Goal: Task Accomplishment & Management: Manage account settings

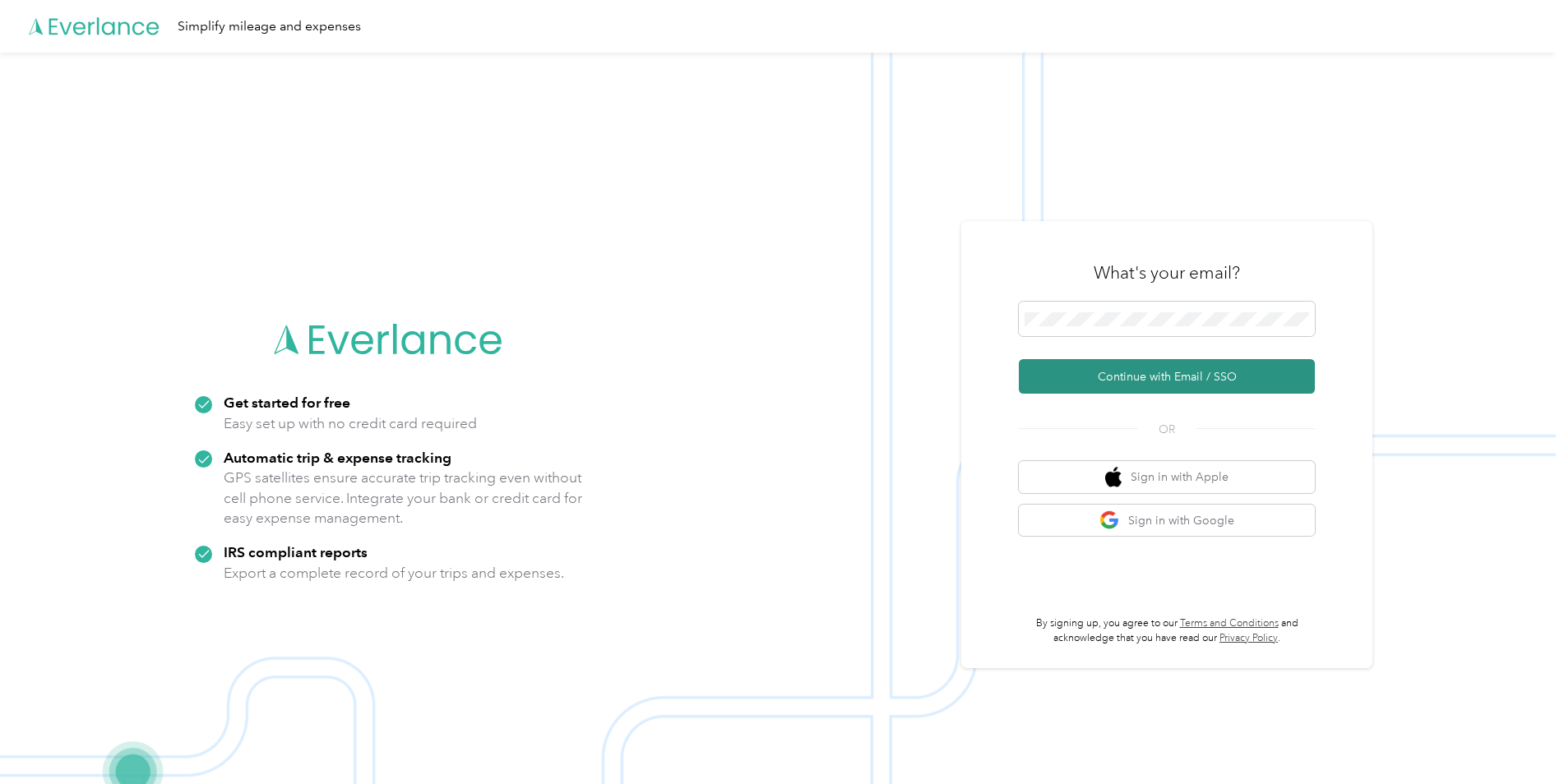
click at [1120, 375] on button "Continue with Email / SSO" at bounding box center [1167, 376] width 296 height 34
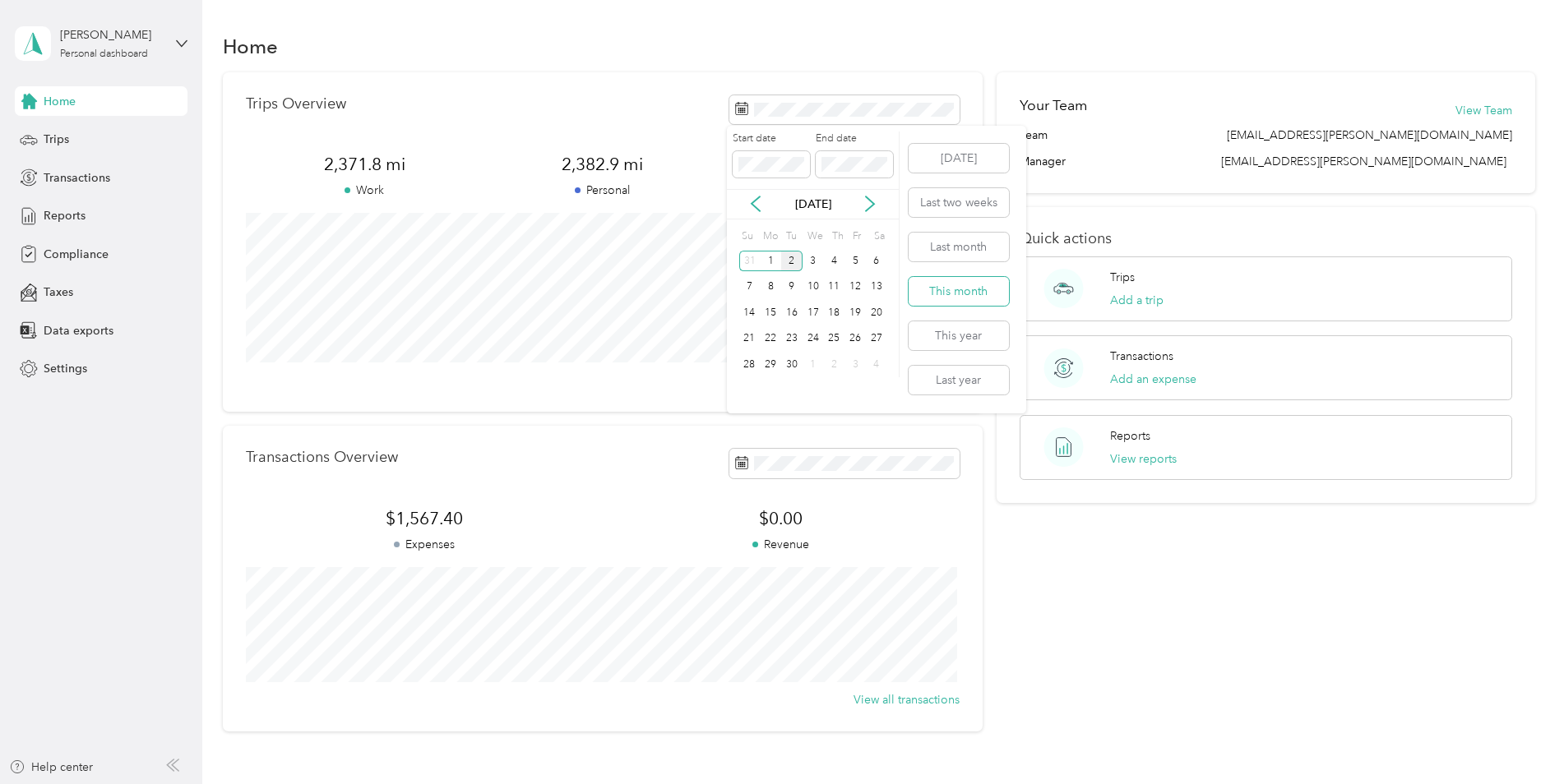
click at [942, 286] on button "This month" at bounding box center [958, 291] width 100 height 29
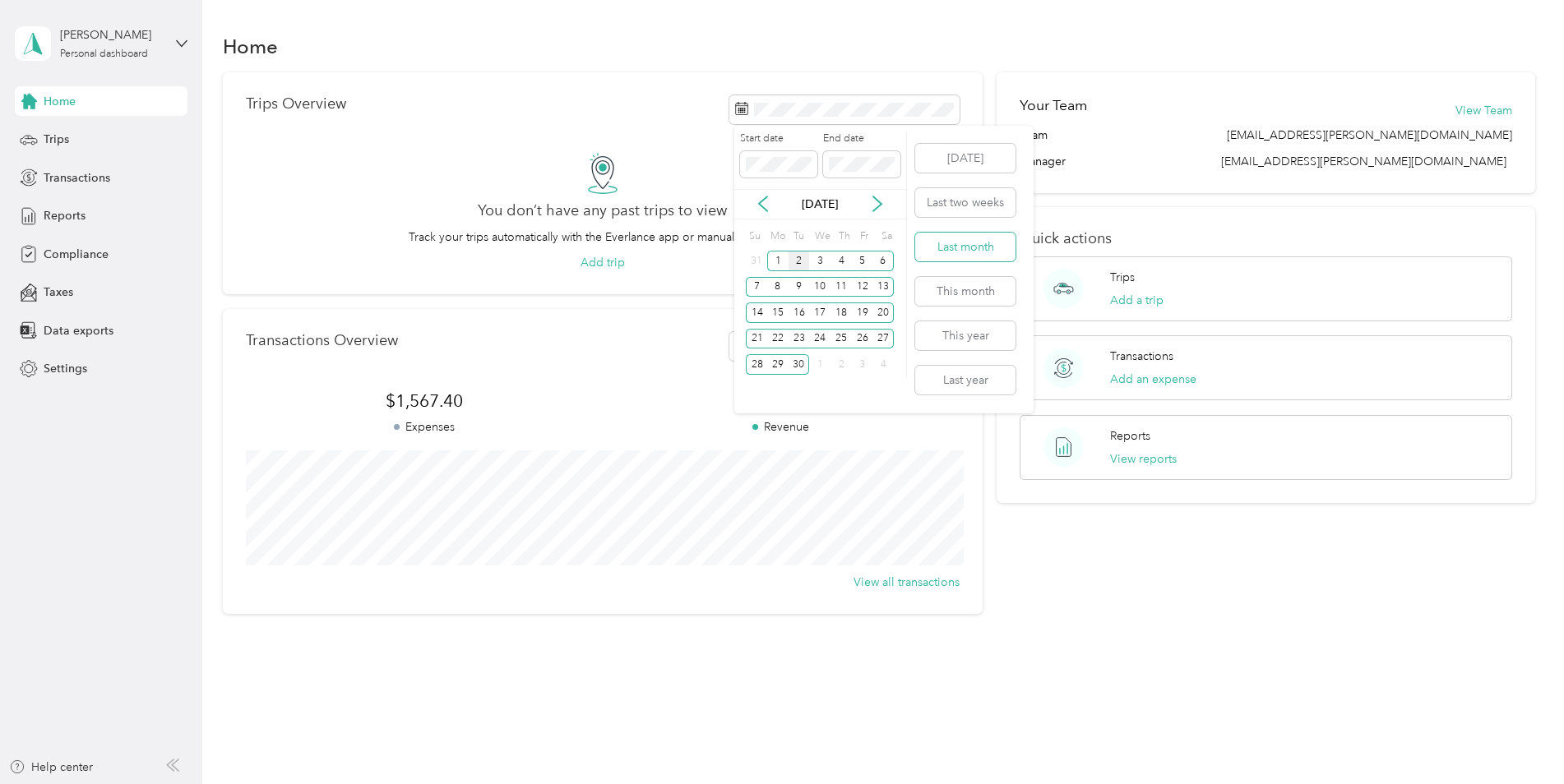
click at [949, 242] on button "Last month" at bounding box center [965, 247] width 100 height 29
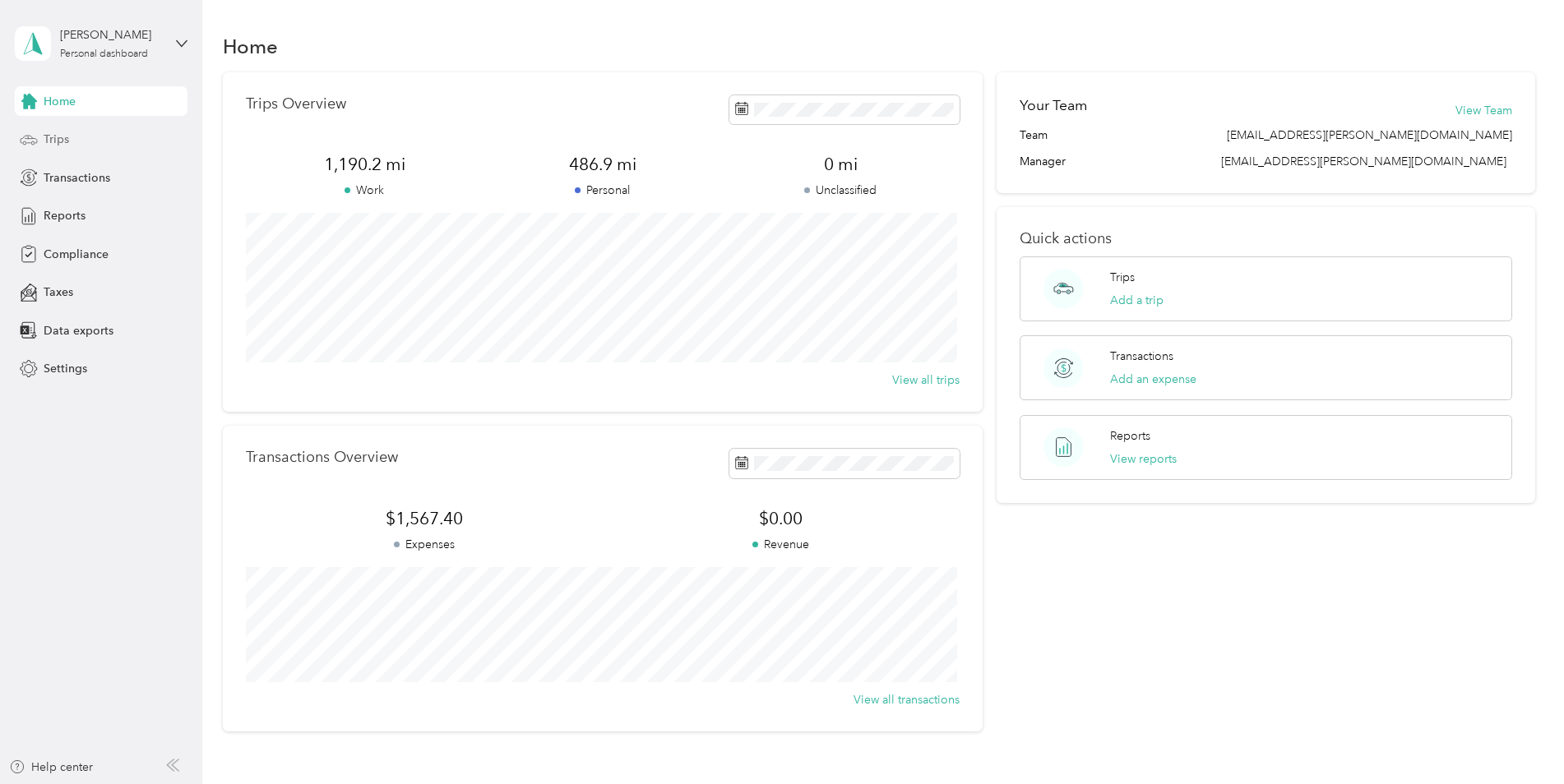
click at [64, 137] on span "Trips" at bounding box center [56, 139] width 25 height 17
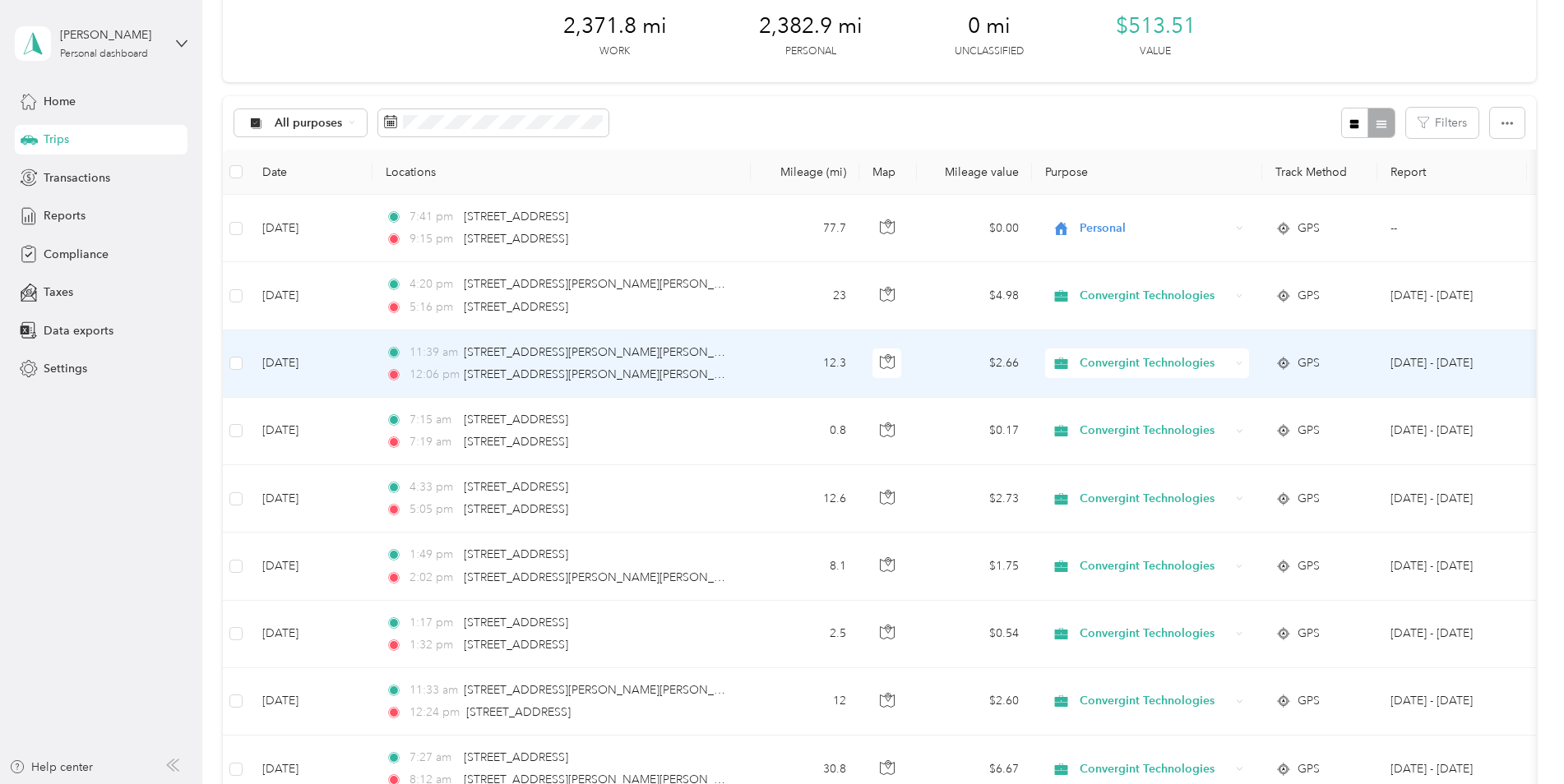
scroll to position [164, 0]
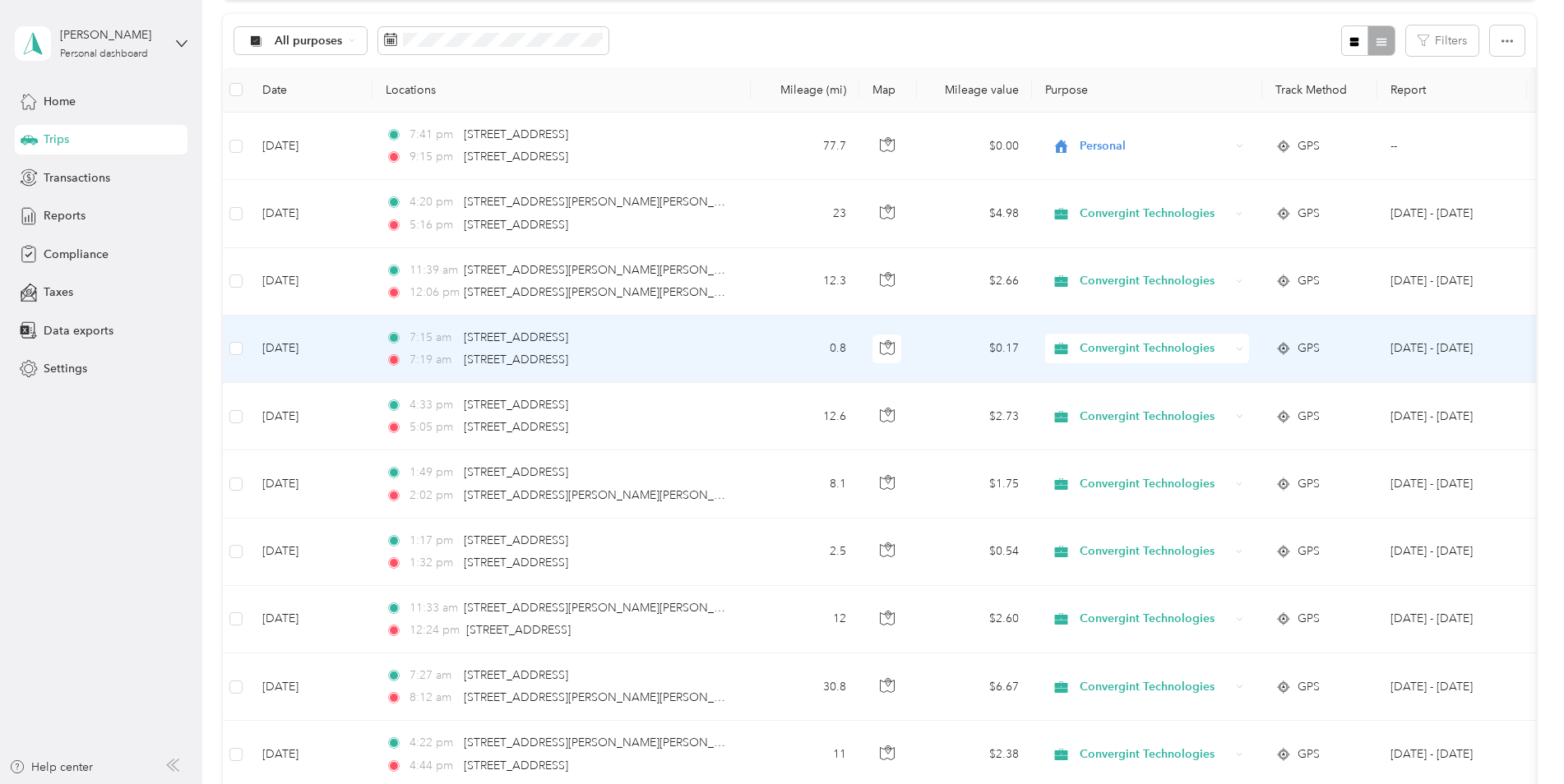
click at [1099, 345] on span "Convergint Technologies" at bounding box center [1154, 348] width 151 height 18
click at [1102, 407] on span "Personal" at bounding box center [1163, 401] width 155 height 17
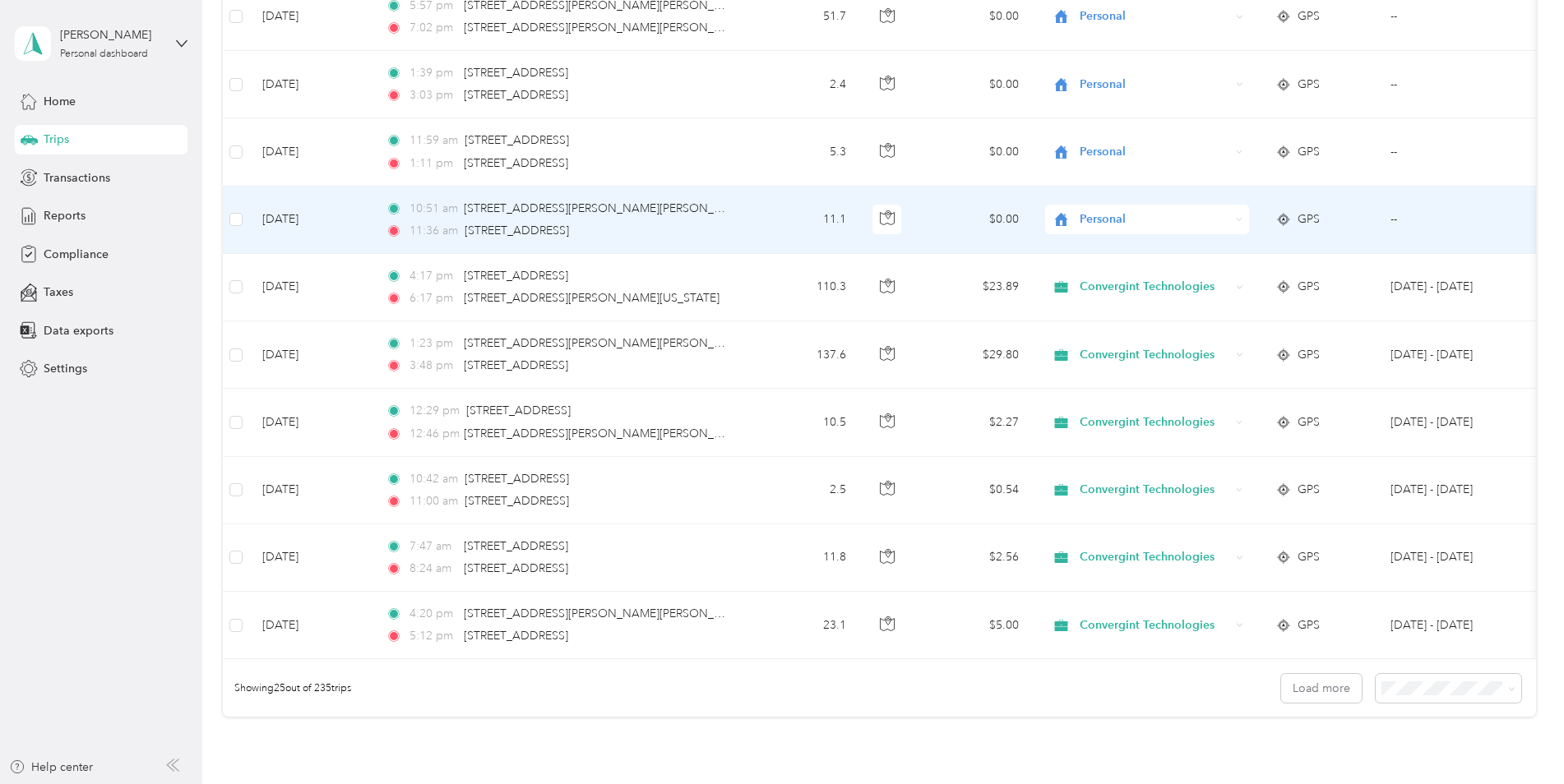
scroll to position [1315, 0]
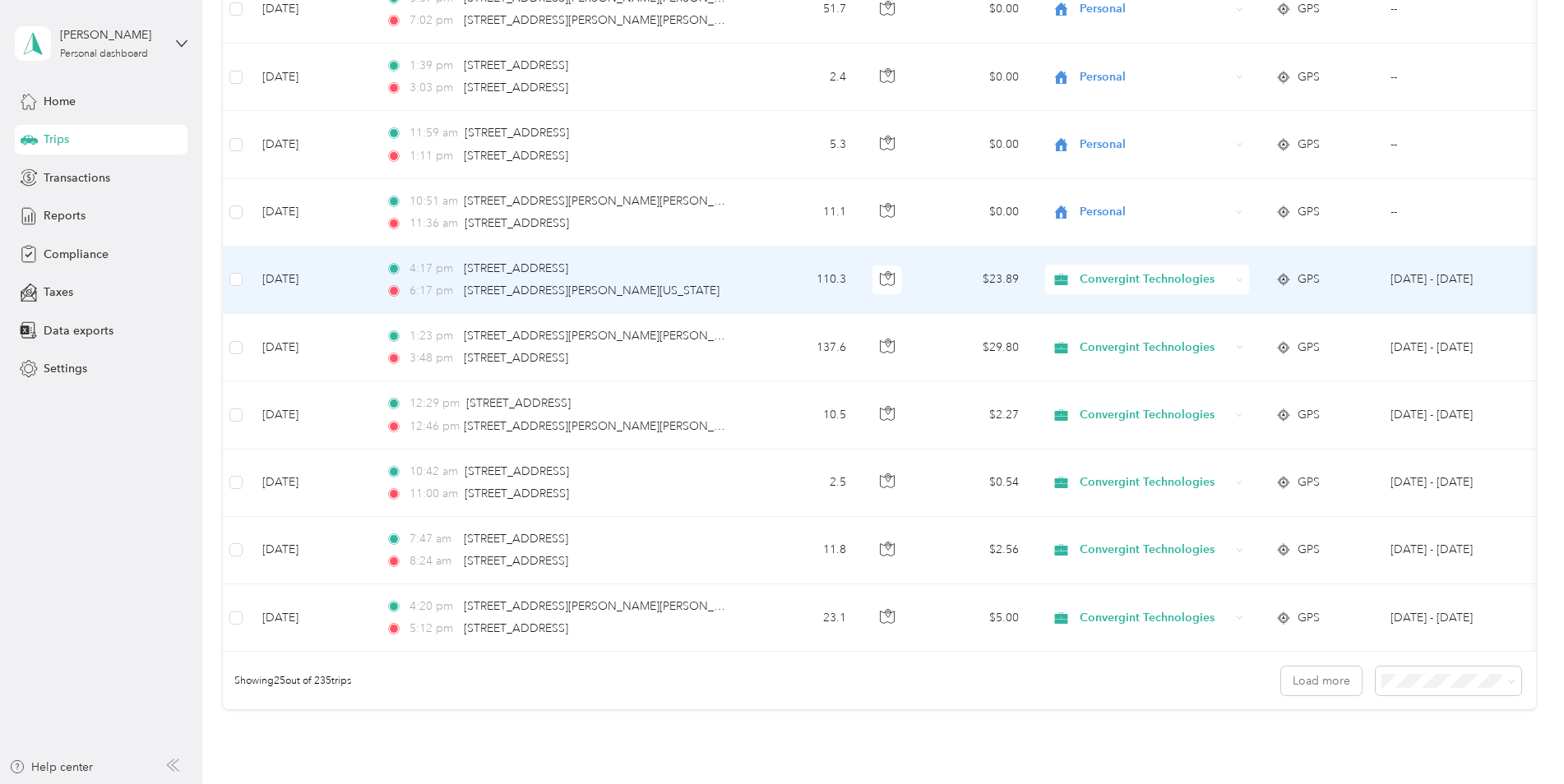
click at [1099, 279] on span "Convergint Technologies" at bounding box center [1154, 280] width 151 height 18
click at [1102, 336] on span "Personal" at bounding box center [1163, 338] width 155 height 17
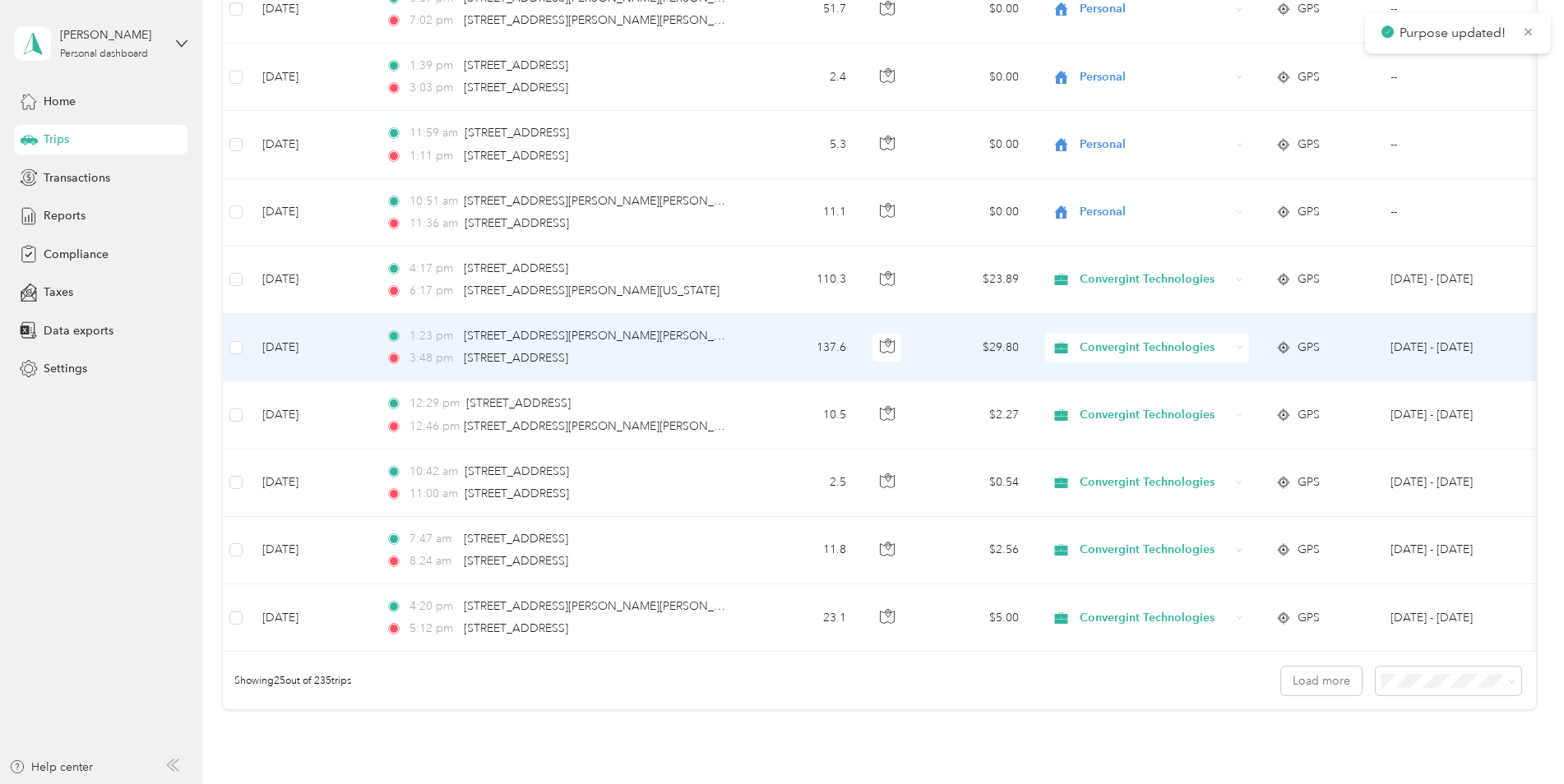
click at [1101, 346] on span "Convergint Technologies" at bounding box center [1154, 347] width 151 height 18
click at [1099, 405] on span "Personal" at bounding box center [1163, 403] width 155 height 17
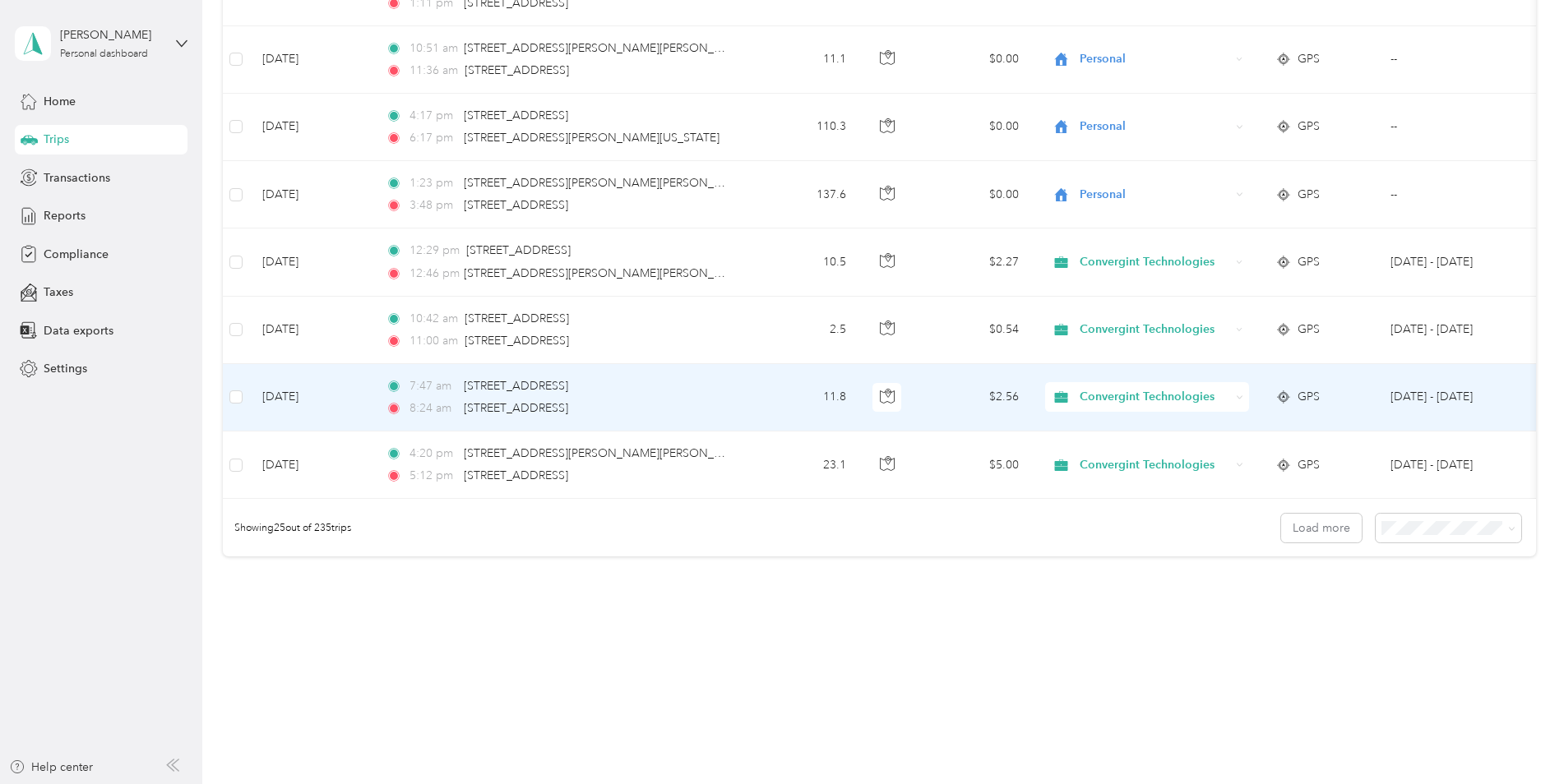
scroll to position [1480, 0]
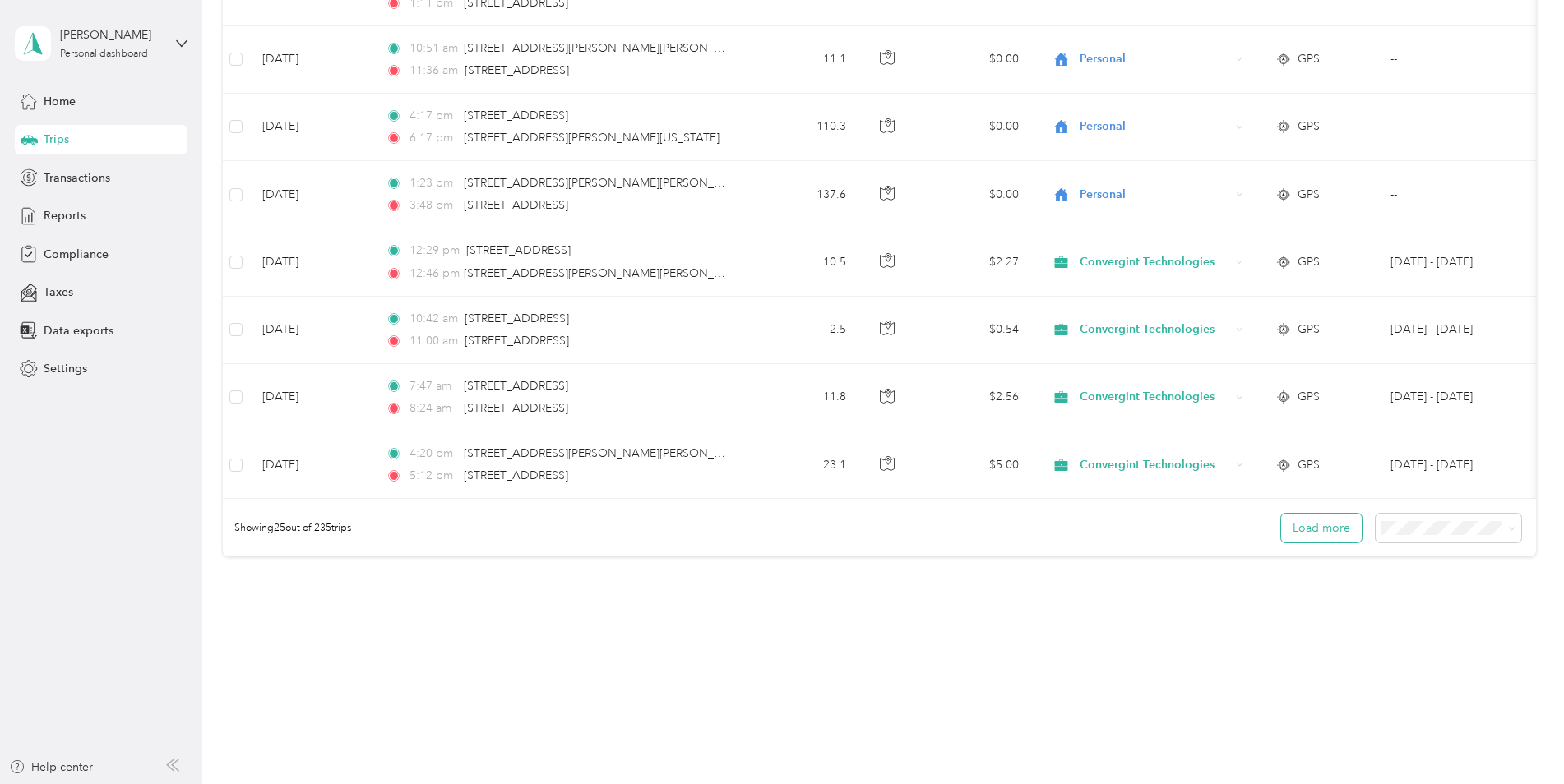
click at [1301, 523] on button "Load more" at bounding box center [1320, 528] width 80 height 29
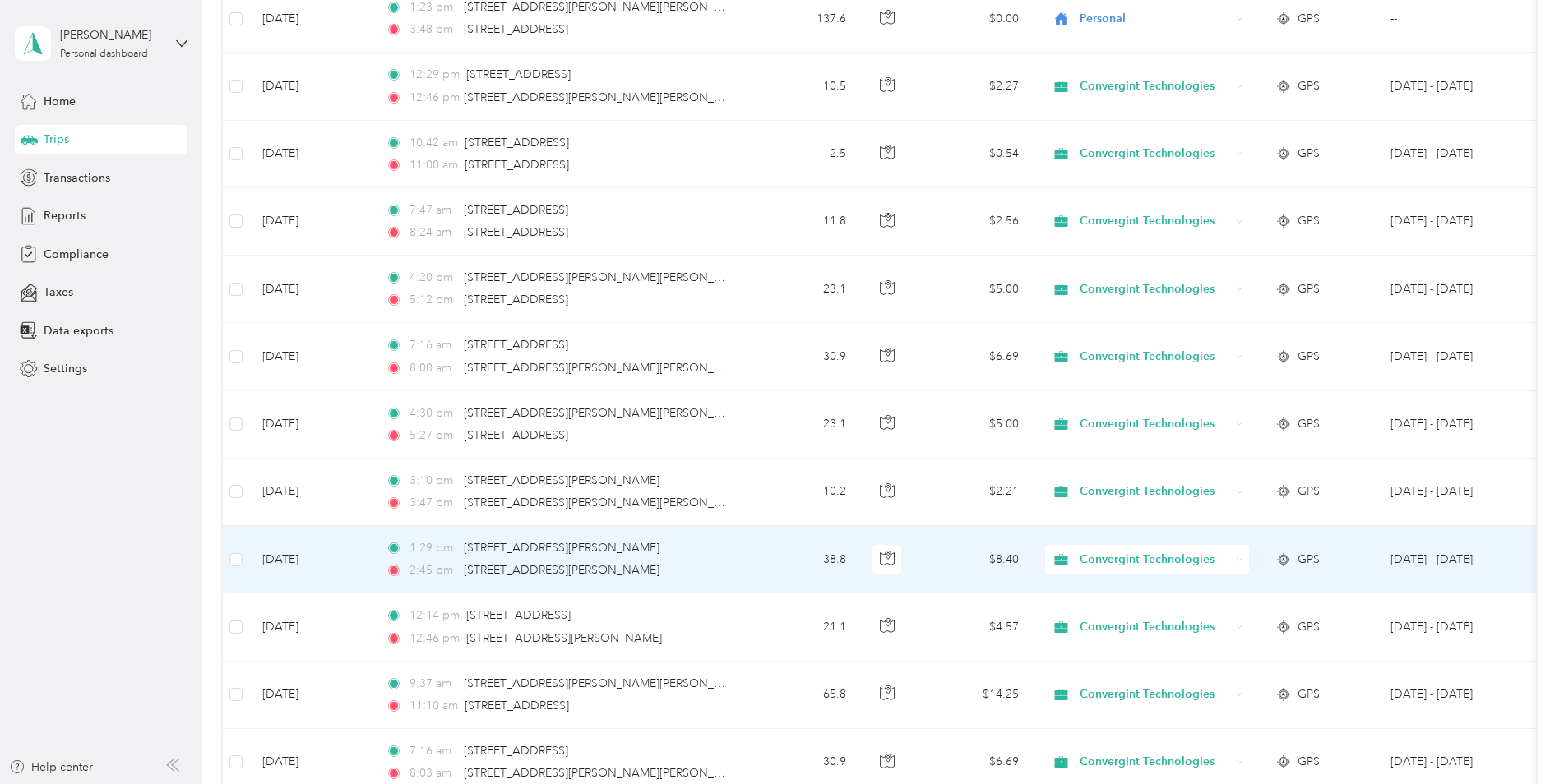
scroll to position [1645, 0]
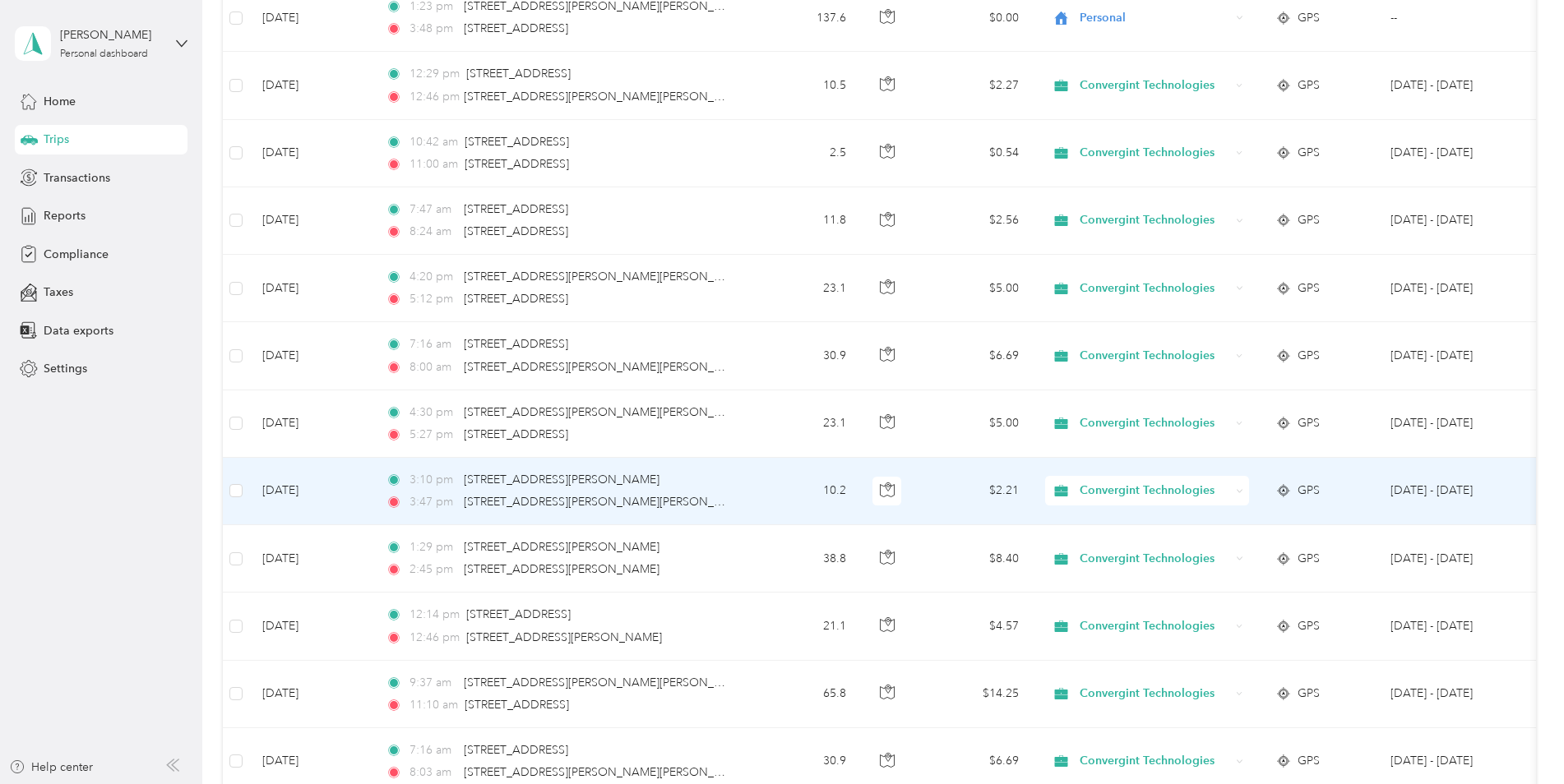
click at [1113, 489] on span "Convergint Technologies" at bounding box center [1154, 491] width 151 height 18
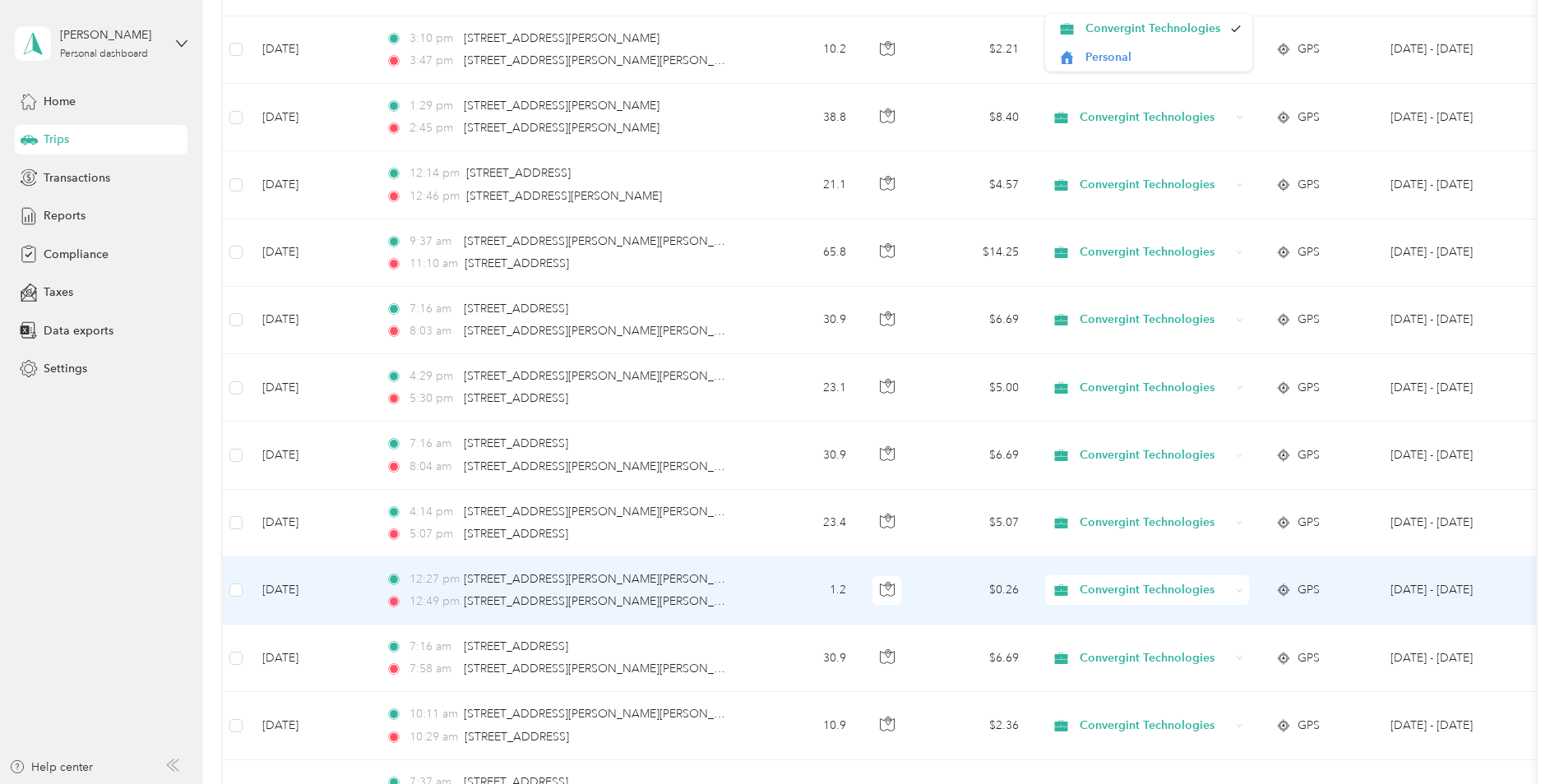
scroll to position [2138, 0]
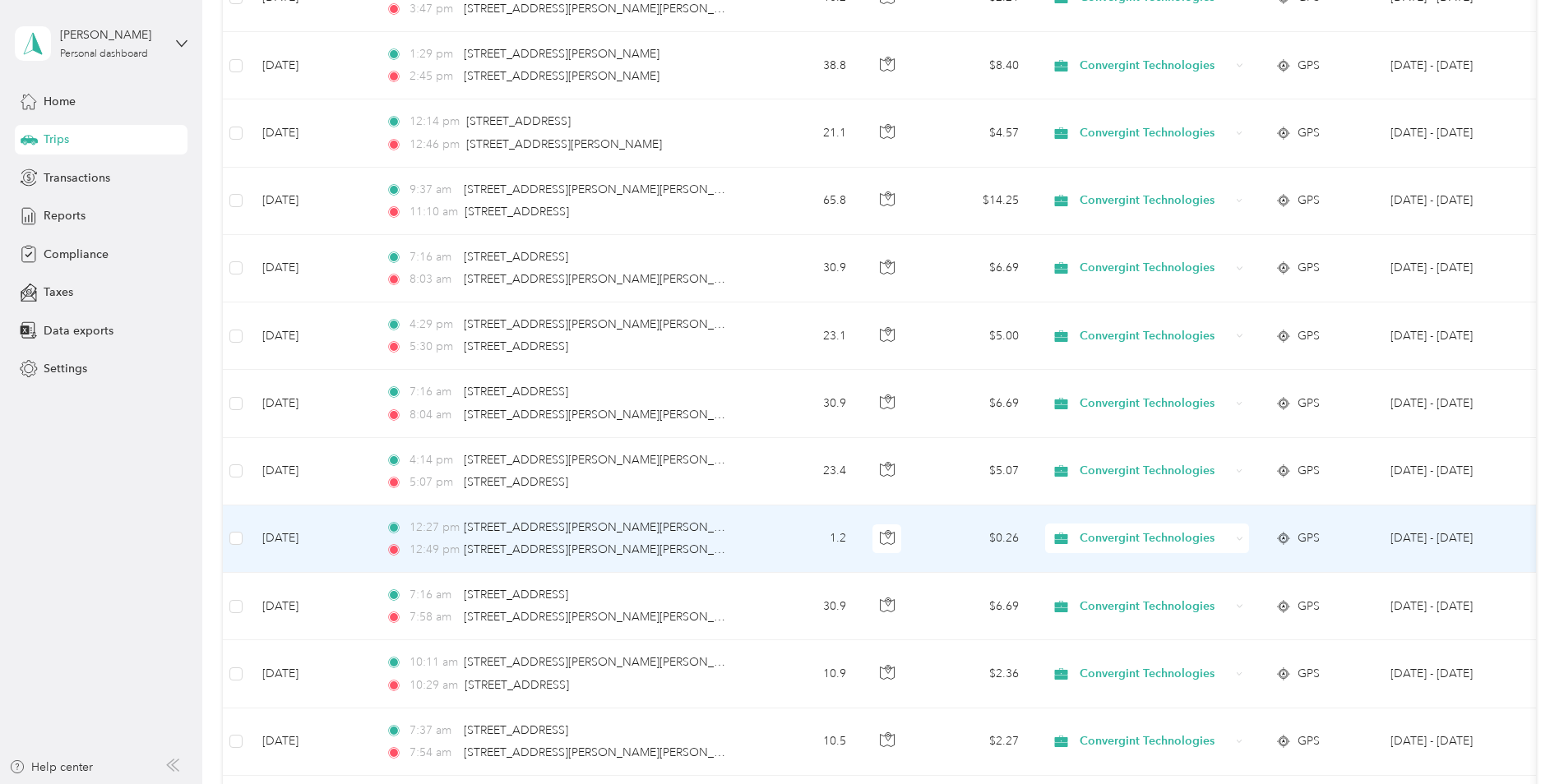
click at [1133, 534] on span "Convergint Technologies" at bounding box center [1154, 539] width 151 height 18
click at [1115, 597] on span "Personal" at bounding box center [1163, 597] width 155 height 17
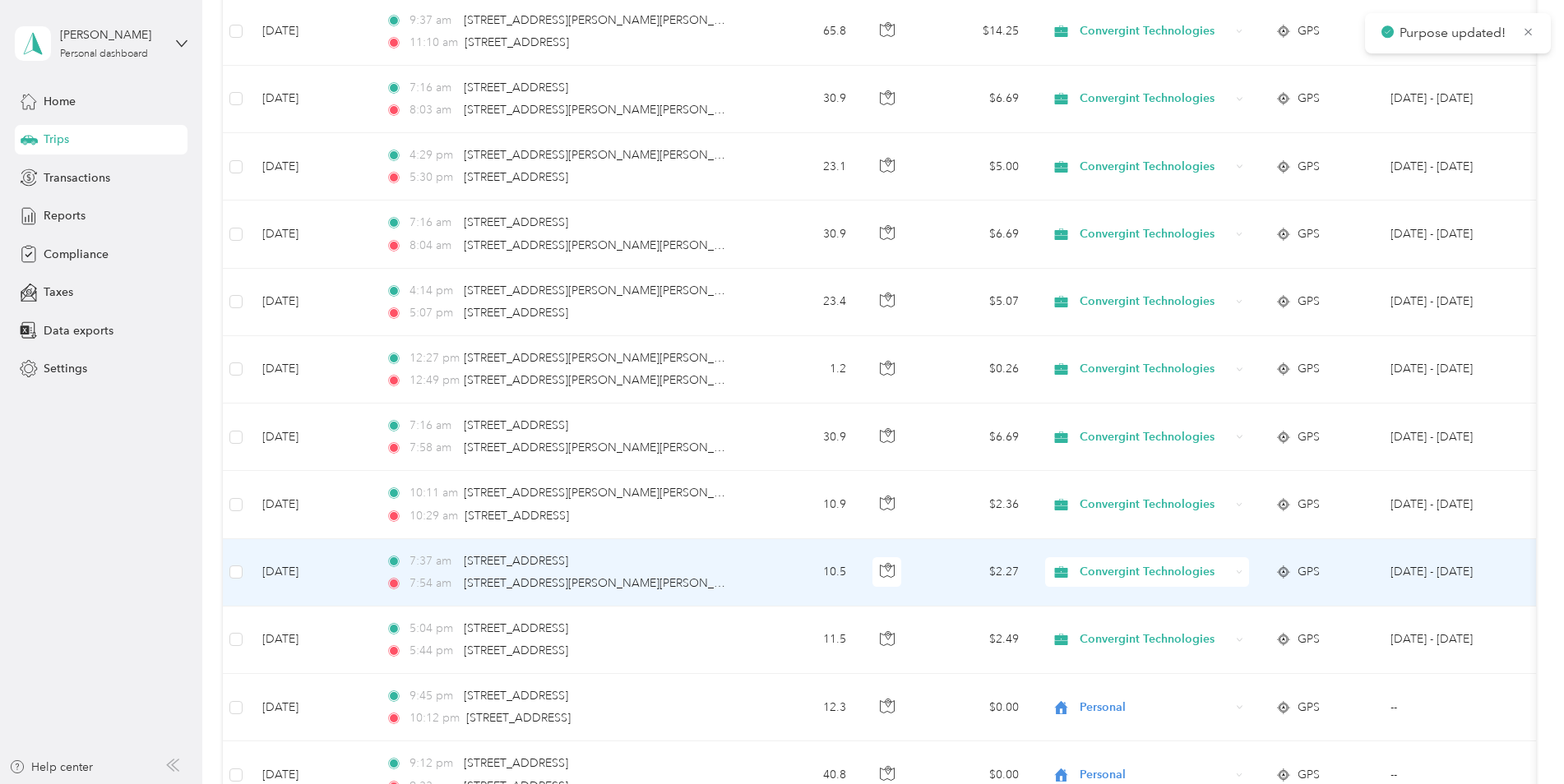
scroll to position [2467, 0]
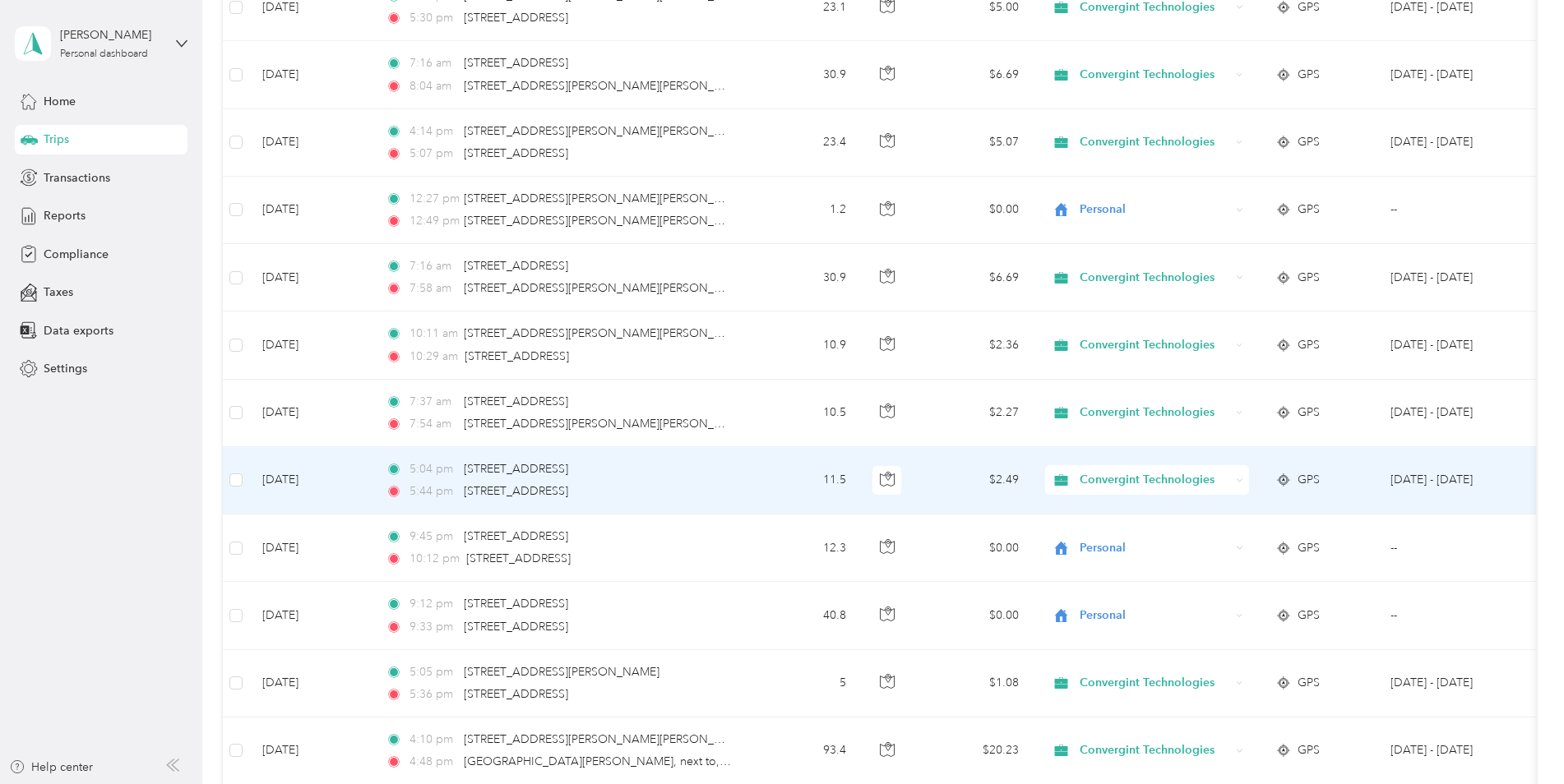
click at [1104, 476] on span "Convergint Technologies" at bounding box center [1154, 480] width 151 height 18
click at [1100, 538] on span "Personal" at bounding box center [1163, 533] width 155 height 17
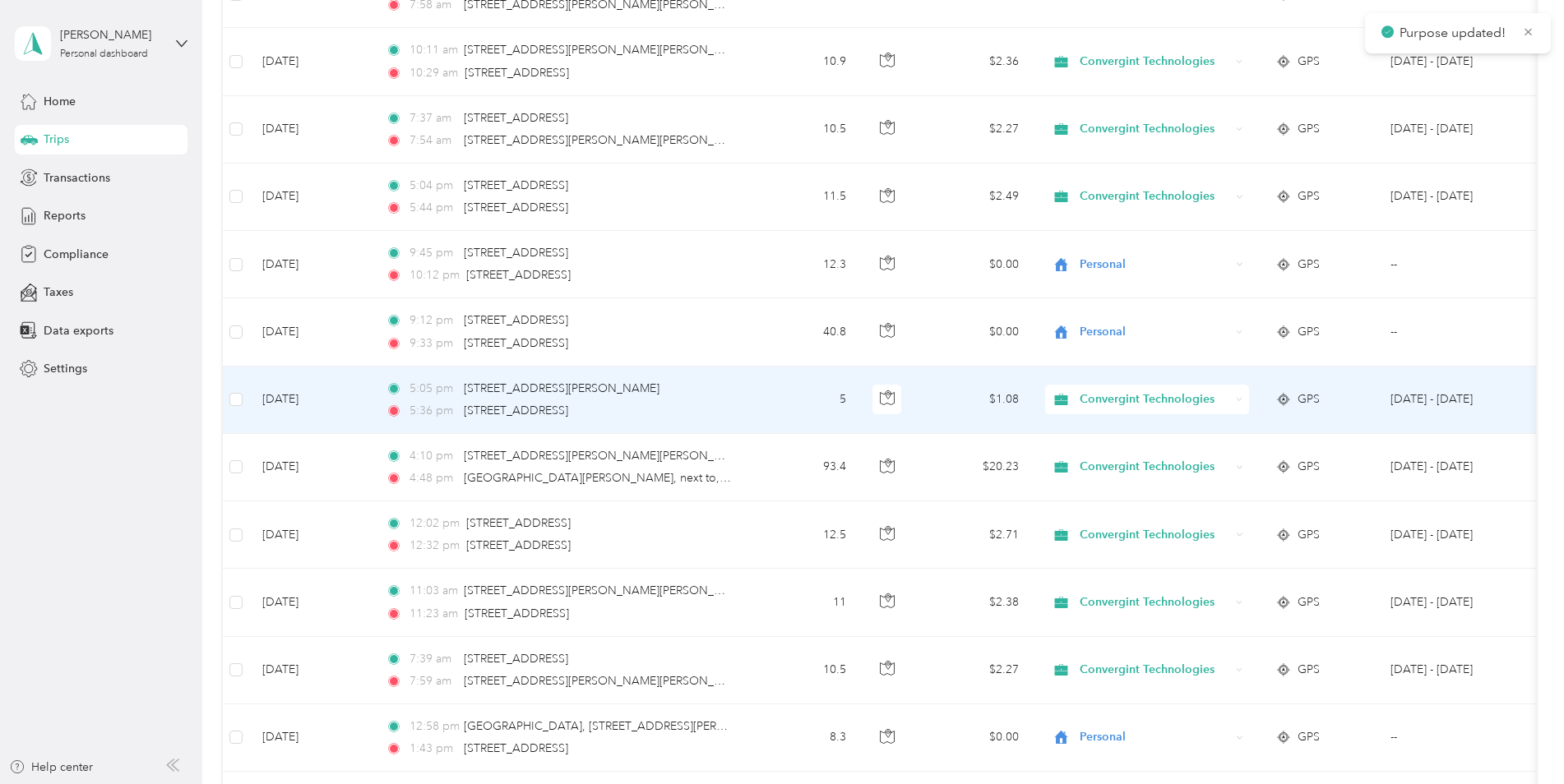
scroll to position [2795, 0]
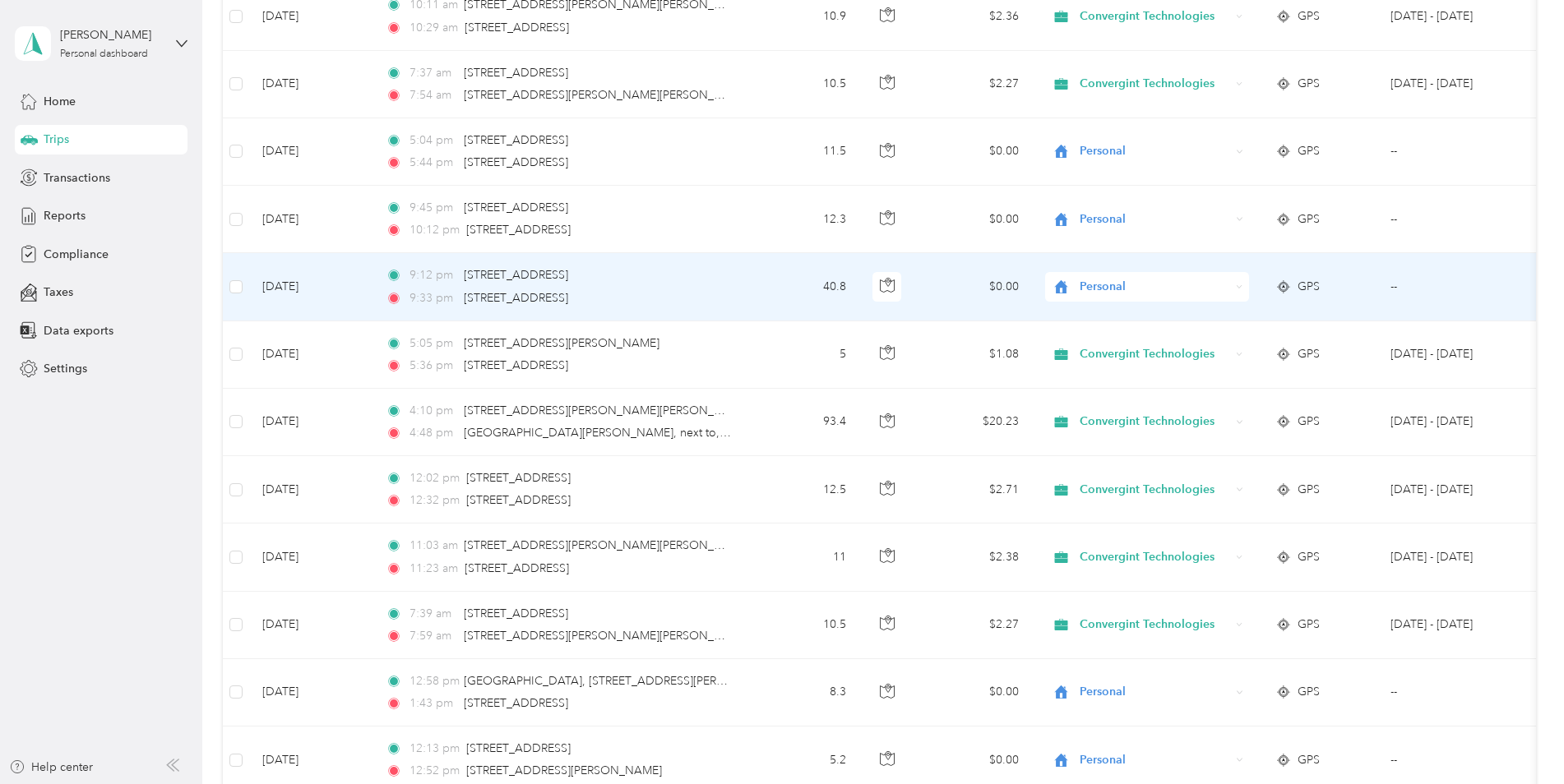
click at [1087, 287] on span "Personal" at bounding box center [1154, 287] width 151 height 18
click at [1086, 310] on span "Convergint Technologies" at bounding box center [1161, 318] width 153 height 17
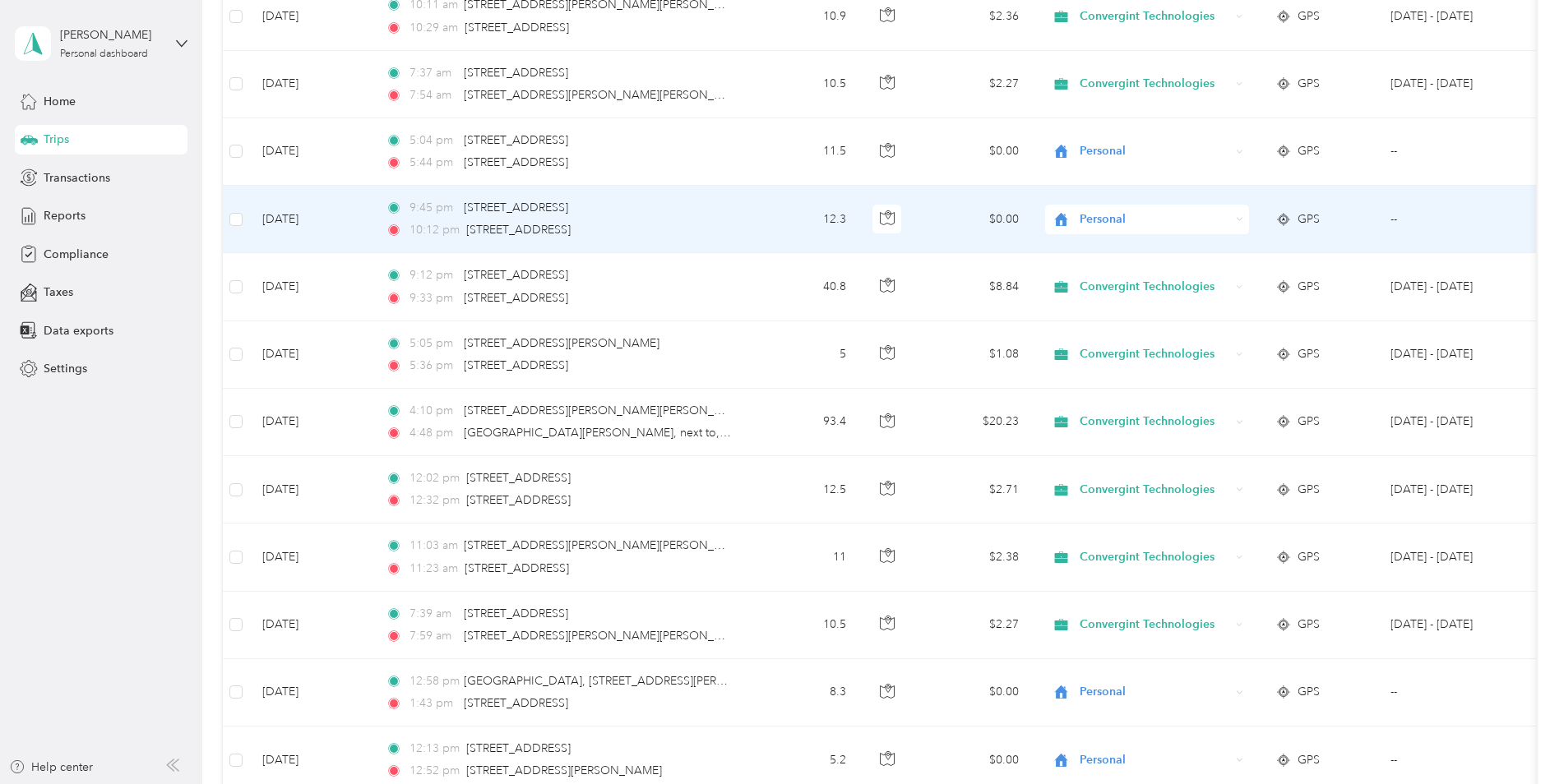
click at [1095, 224] on span "Personal" at bounding box center [1154, 219] width 151 height 18
click at [1103, 254] on li "Convergint Technologies" at bounding box center [1147, 250] width 204 height 29
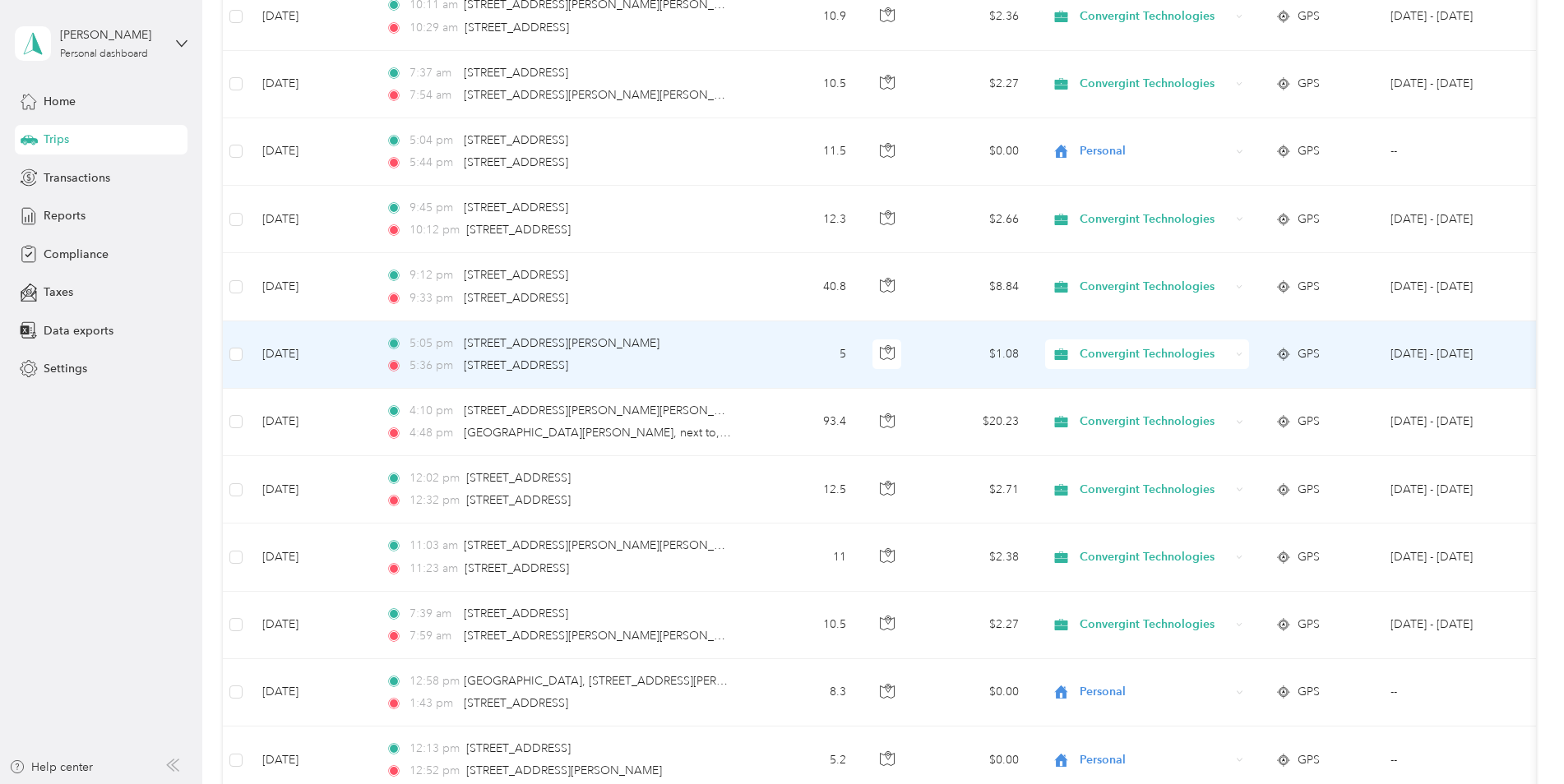
click at [1092, 355] on span "Convergint Technologies" at bounding box center [1154, 355] width 151 height 18
click at [1103, 412] on span "Personal" at bounding box center [1163, 413] width 155 height 17
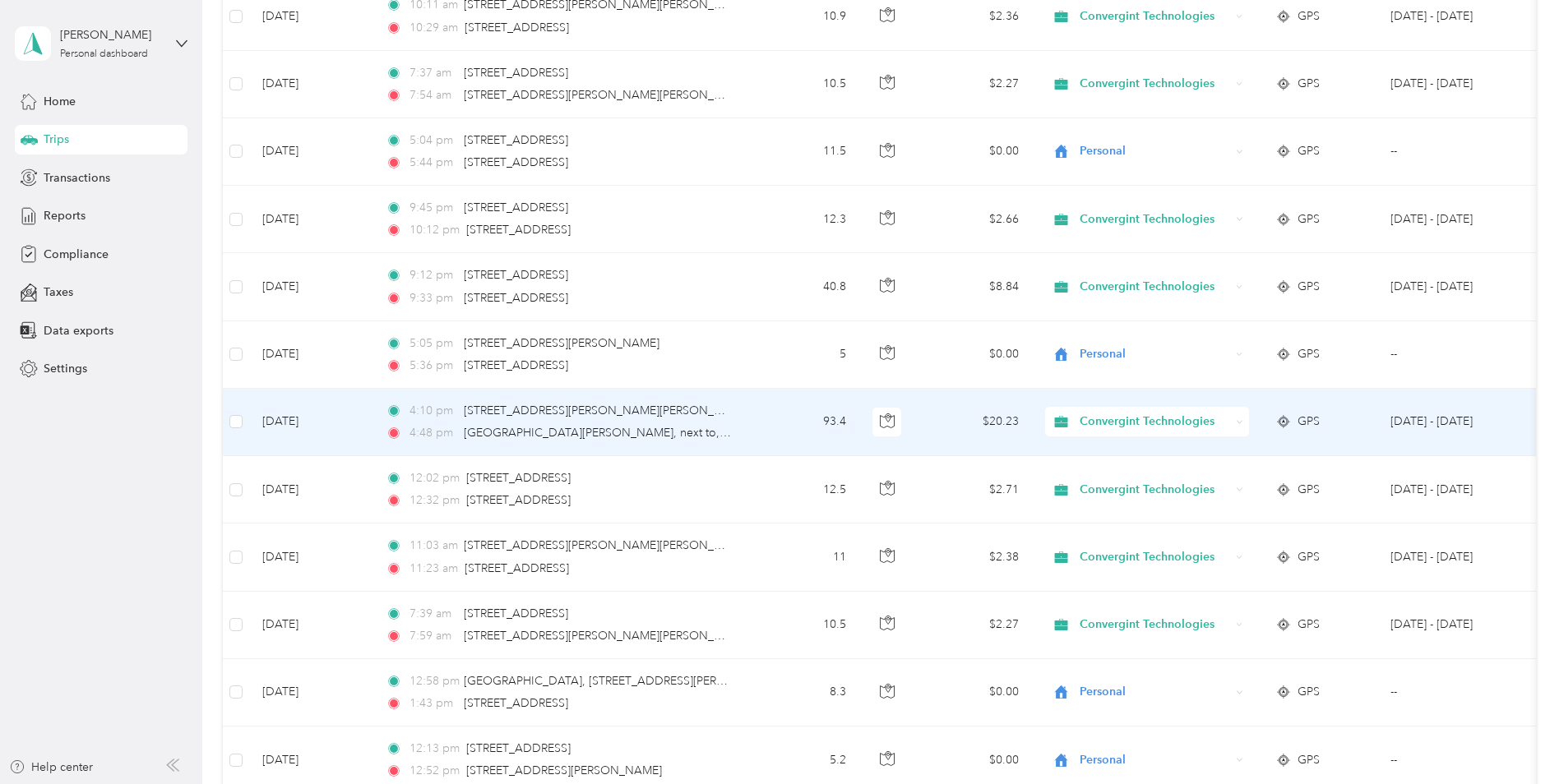
click at [1096, 420] on span "Convergint Technologies" at bounding box center [1154, 421] width 151 height 18
click at [1094, 480] on span "Personal" at bounding box center [1163, 481] width 155 height 17
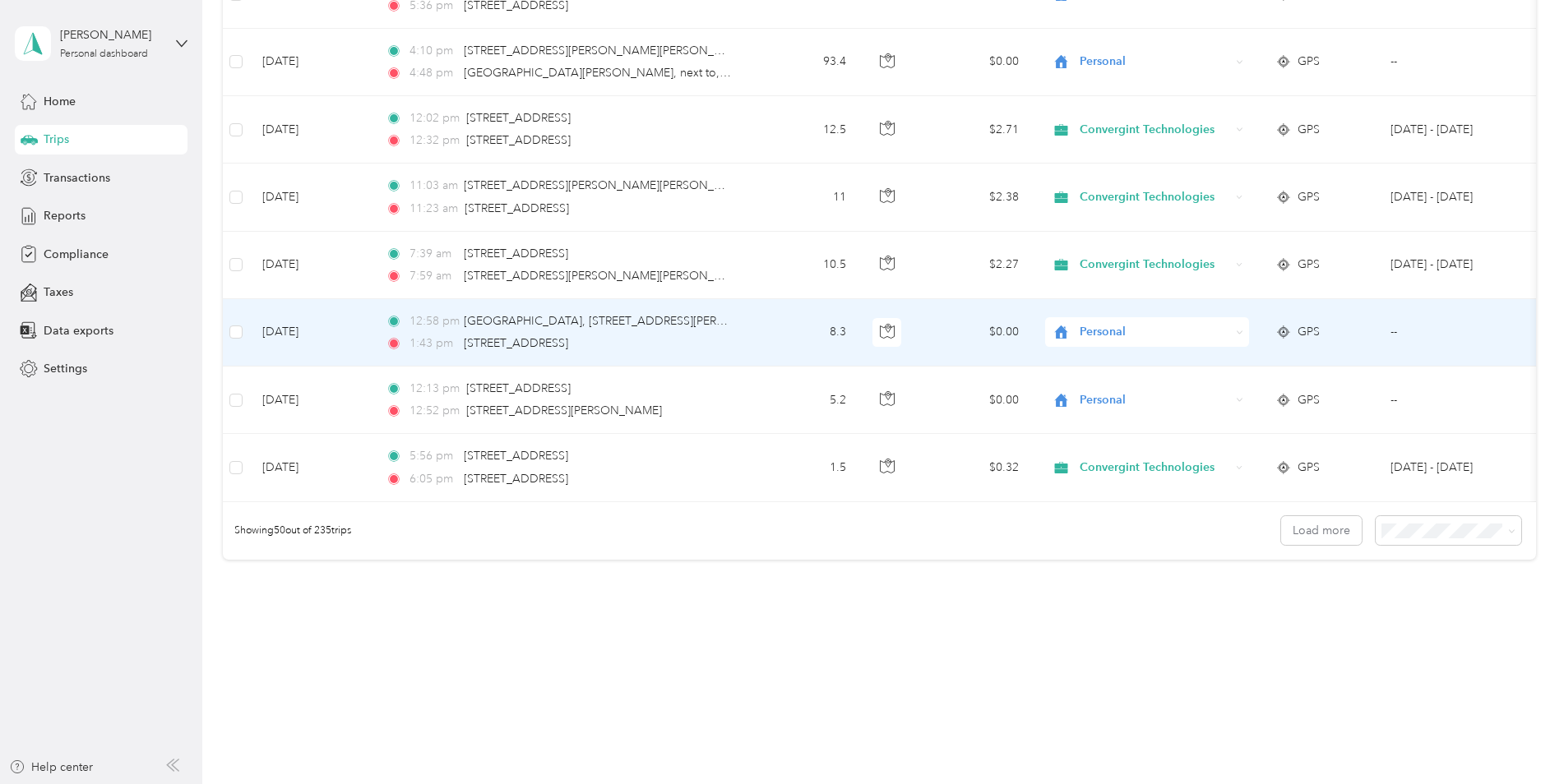
scroll to position [3170, 0]
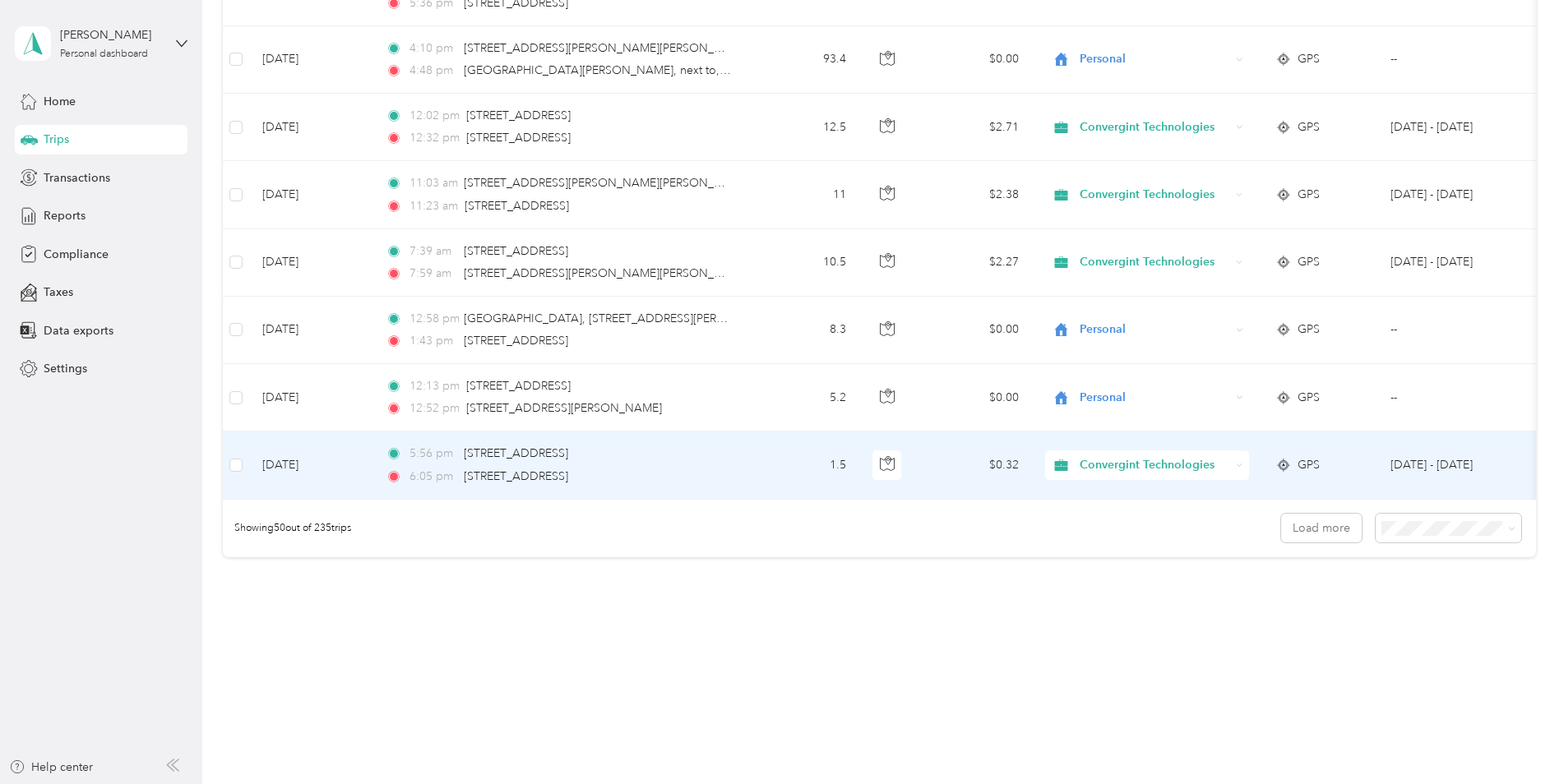
click at [1097, 457] on span "Convergint Technologies" at bounding box center [1154, 466] width 151 height 18
click at [1112, 509] on span "Personal" at bounding box center [1163, 512] width 155 height 17
click at [1316, 527] on button "Load more" at bounding box center [1320, 528] width 80 height 29
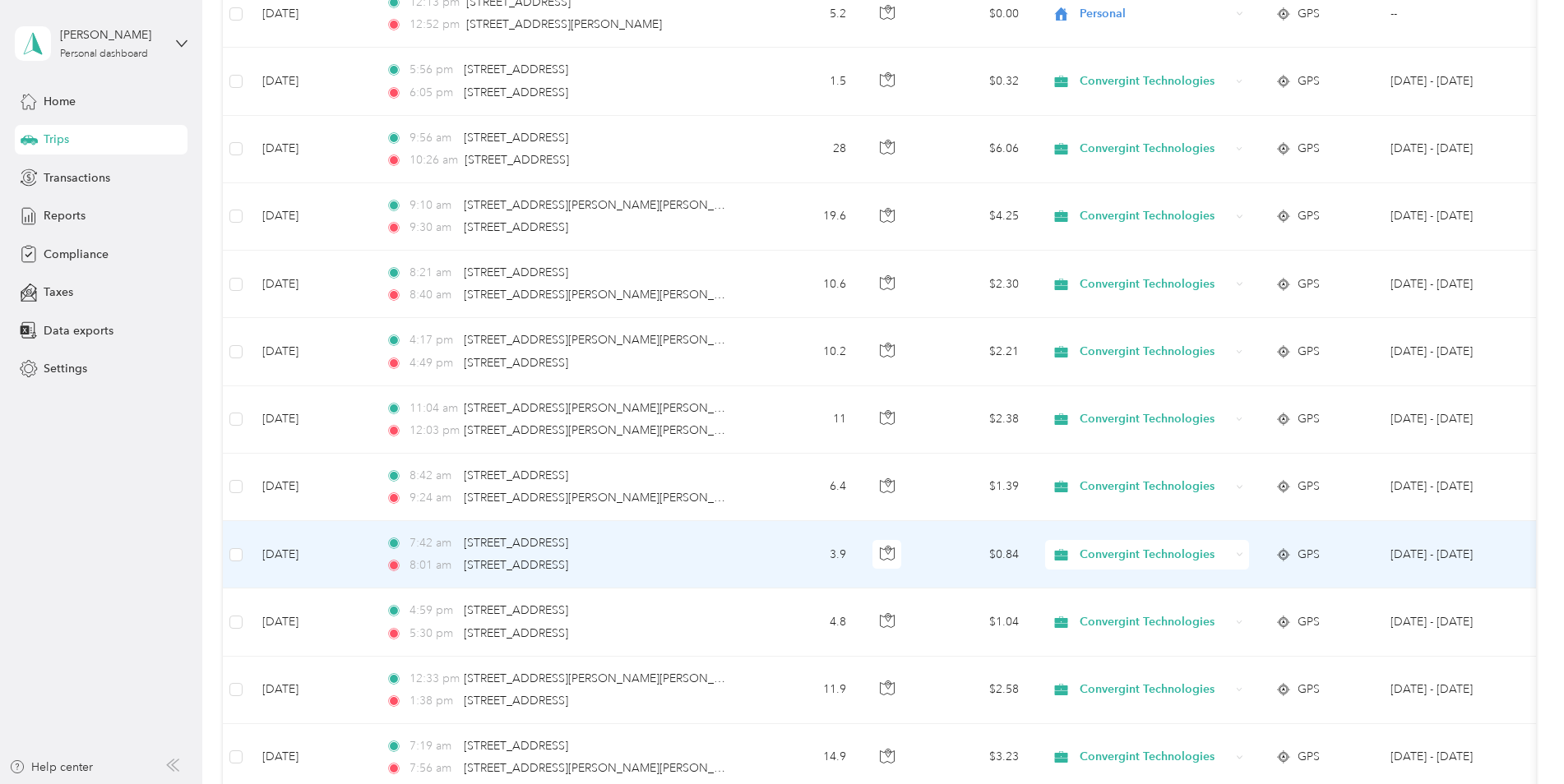
scroll to position [3581, 0]
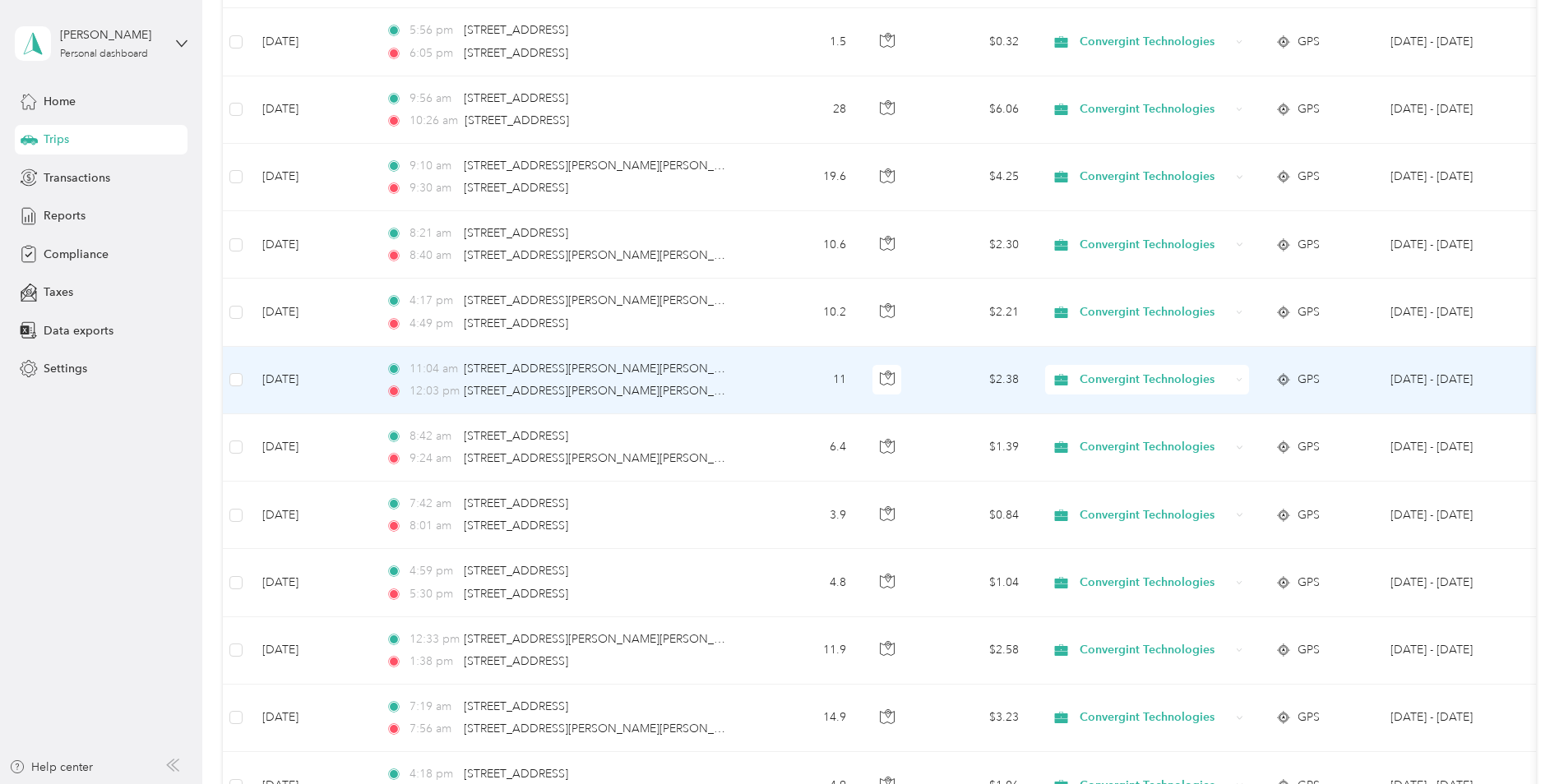
click at [1158, 384] on span "Convergint Technologies" at bounding box center [1154, 380] width 151 height 18
click at [1131, 438] on span "Personal" at bounding box center [1163, 438] width 155 height 17
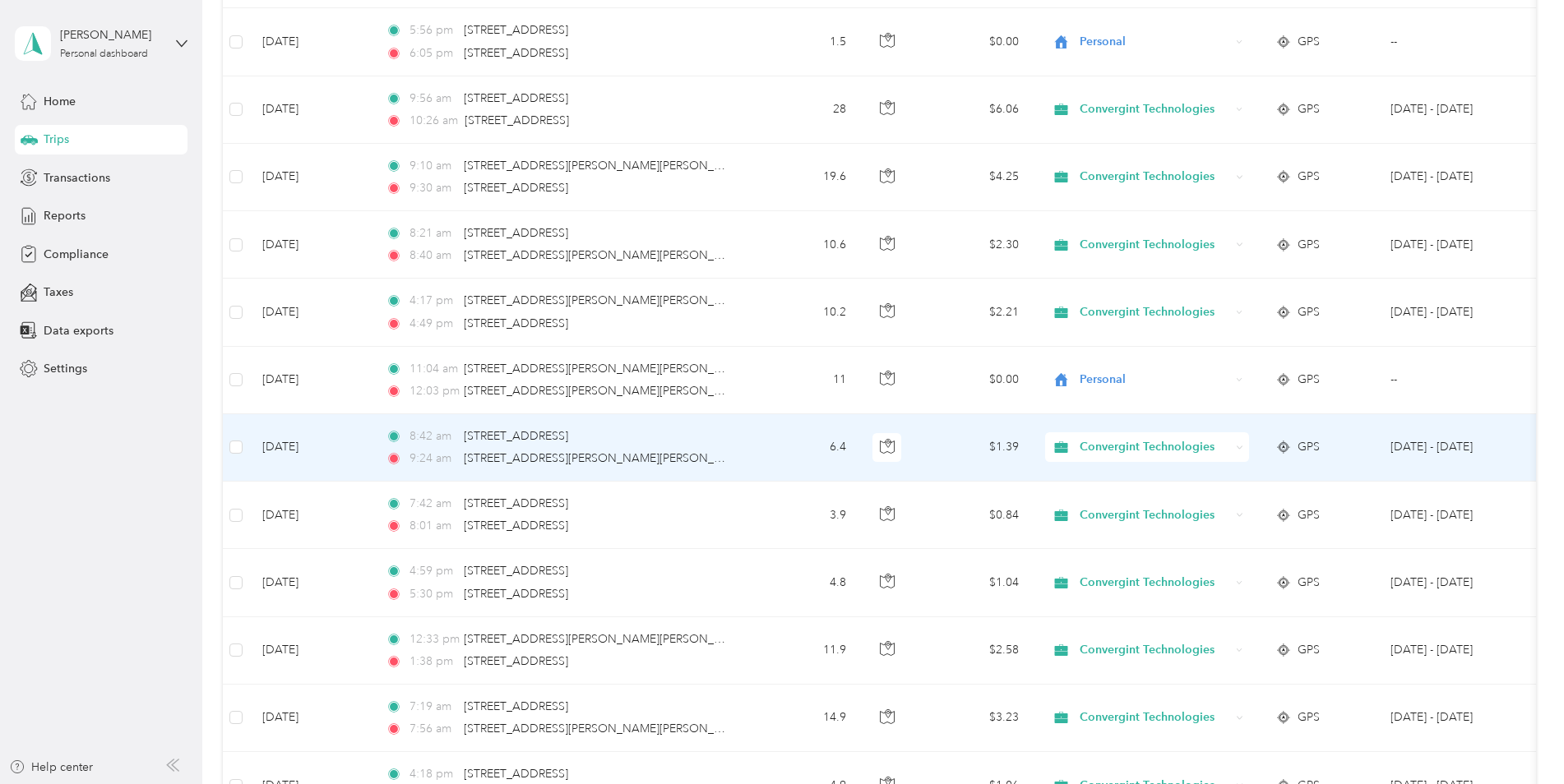
click at [1124, 446] on span "Convergint Technologies" at bounding box center [1154, 447] width 151 height 18
click at [1115, 507] on span "Personal" at bounding box center [1163, 506] width 155 height 17
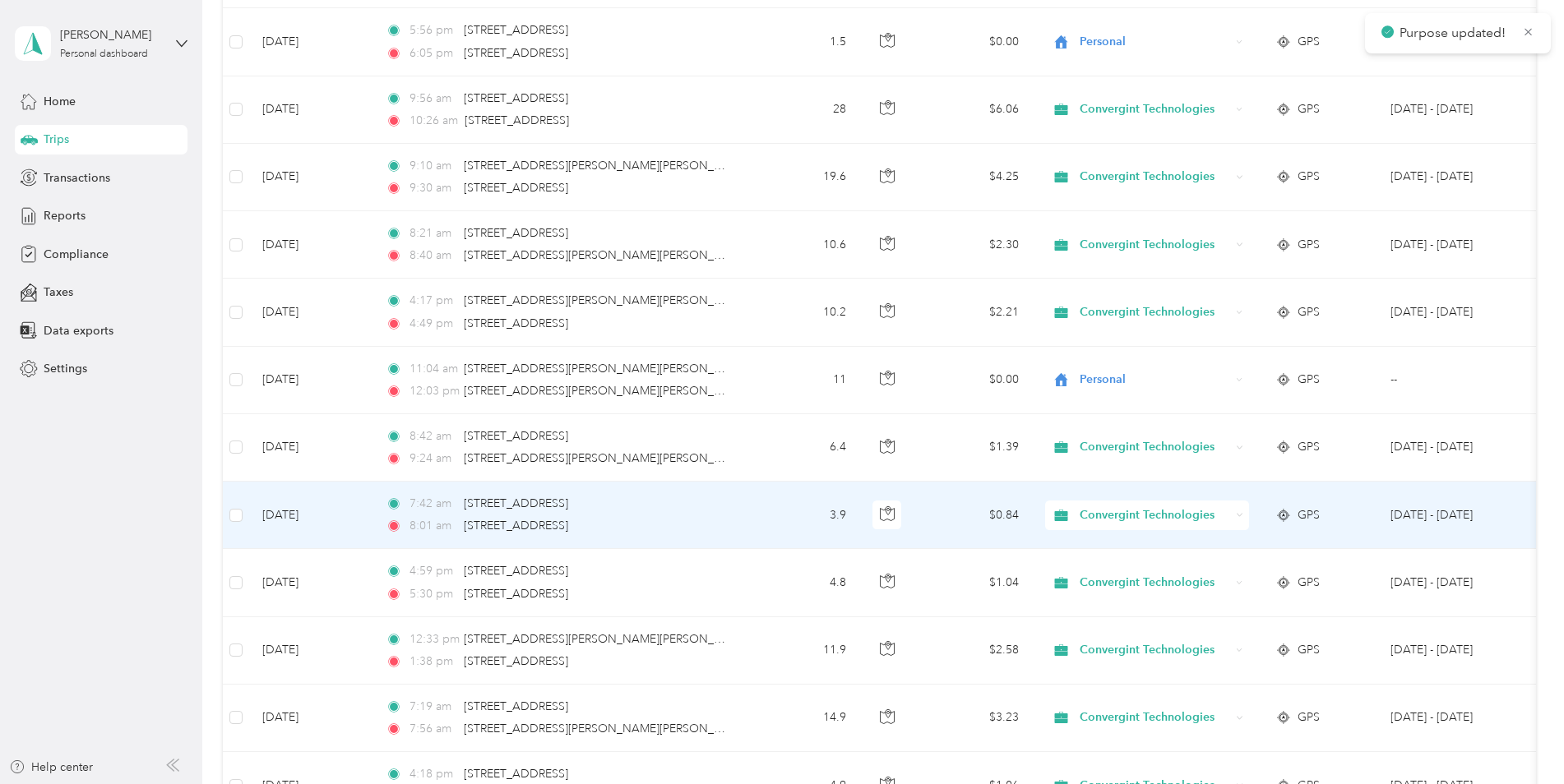
click at [1115, 512] on span "Convergint Technologies" at bounding box center [1154, 515] width 151 height 18
click at [1113, 574] on span "Personal" at bounding box center [1163, 571] width 155 height 17
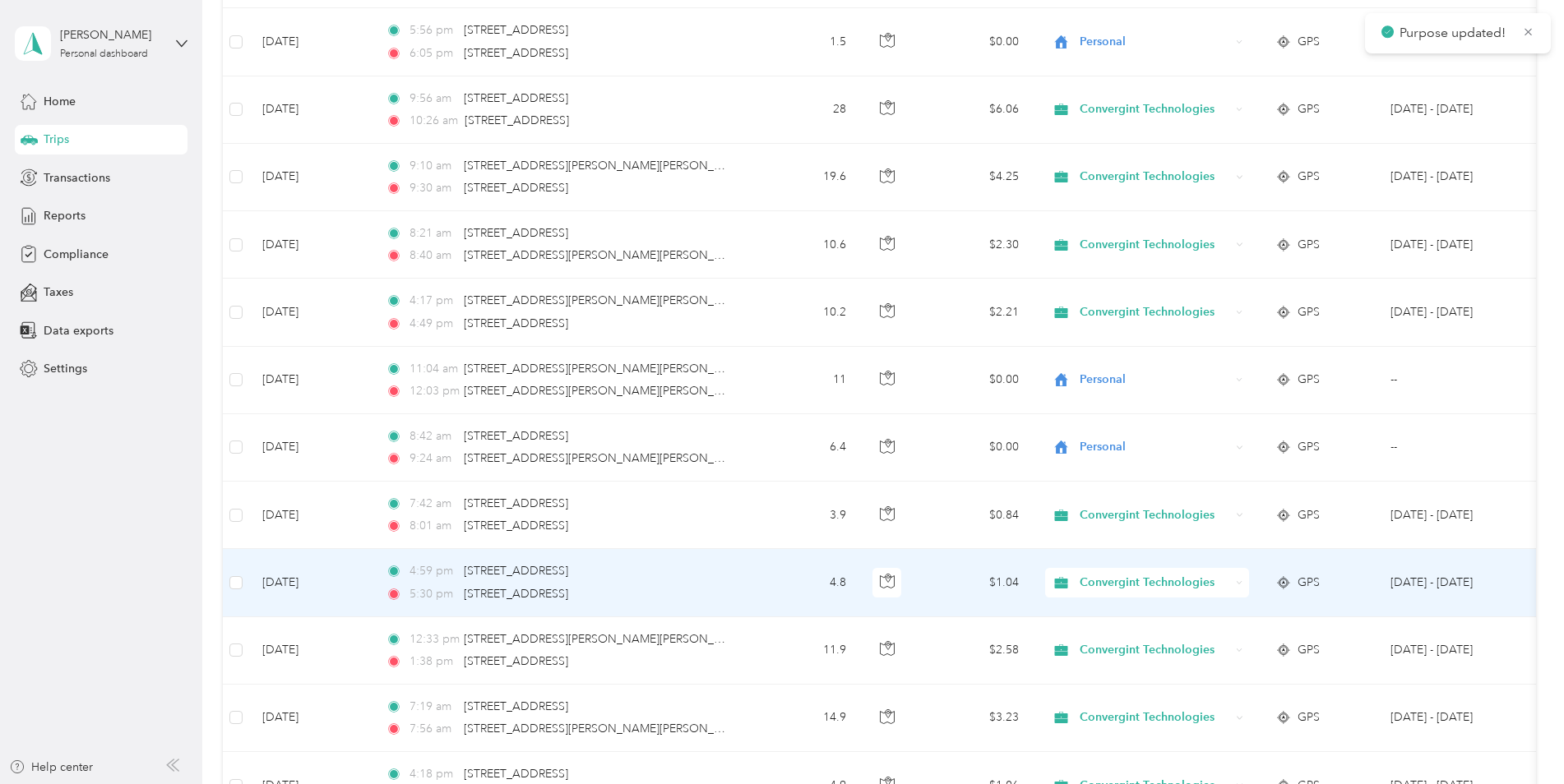
click at [1111, 585] on span "Convergint Technologies" at bounding box center [1154, 583] width 151 height 18
click at [1106, 640] on span "Personal" at bounding box center [1163, 637] width 155 height 17
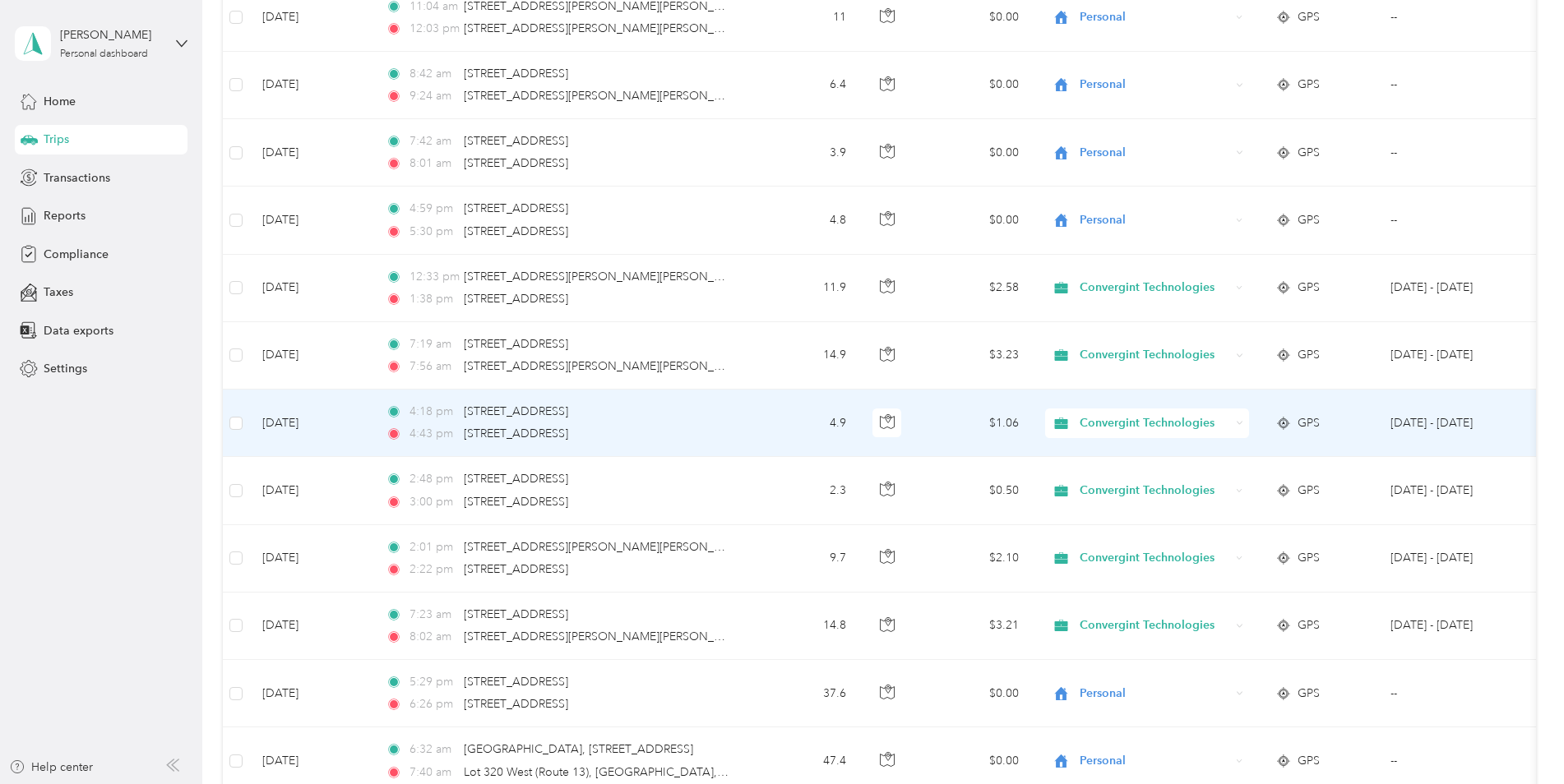
scroll to position [3992, 0]
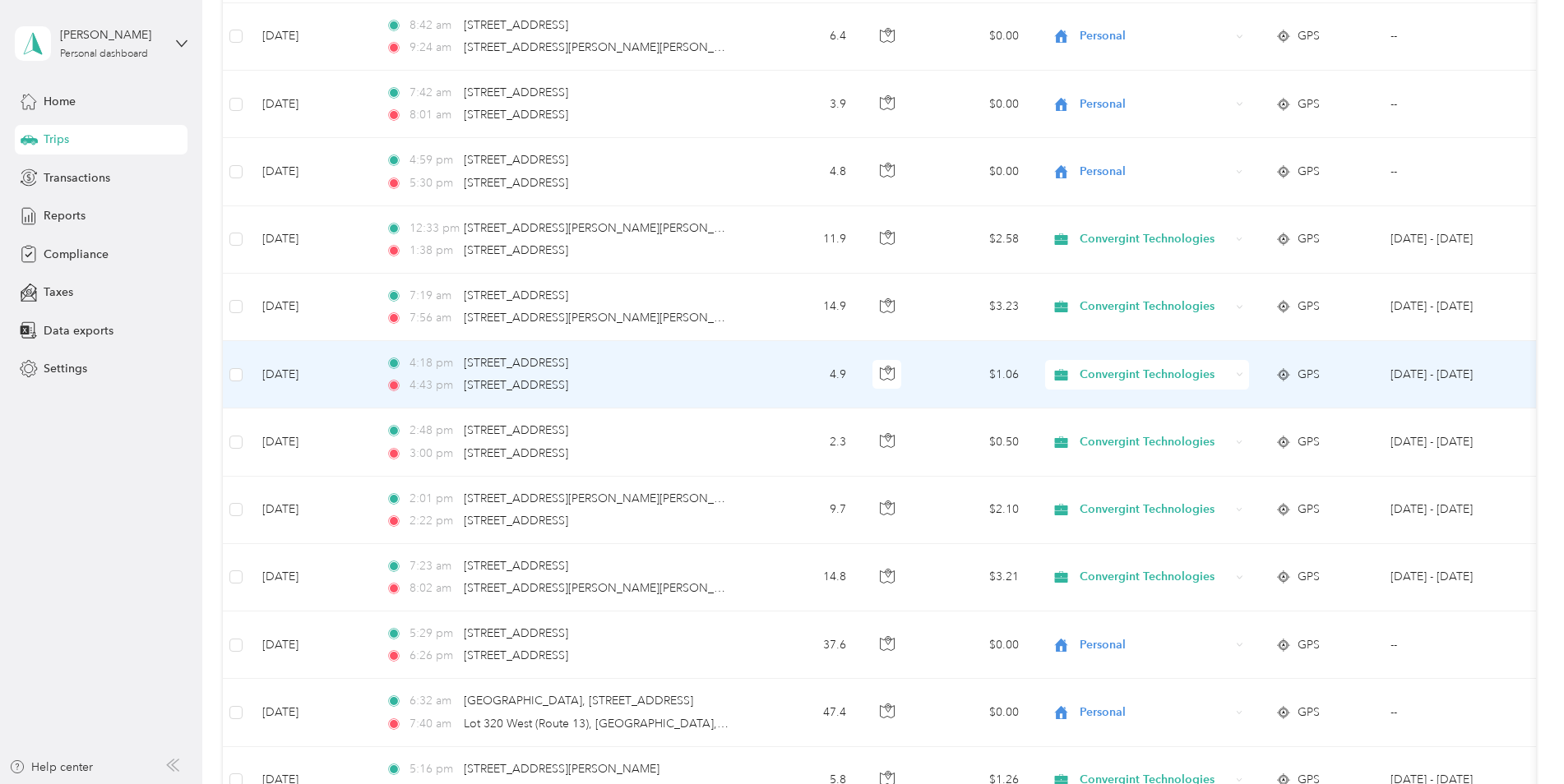
click at [1122, 383] on span "Convergint Technologies" at bounding box center [1154, 374] width 151 height 18
click at [1114, 429] on span "Personal" at bounding box center [1163, 430] width 155 height 17
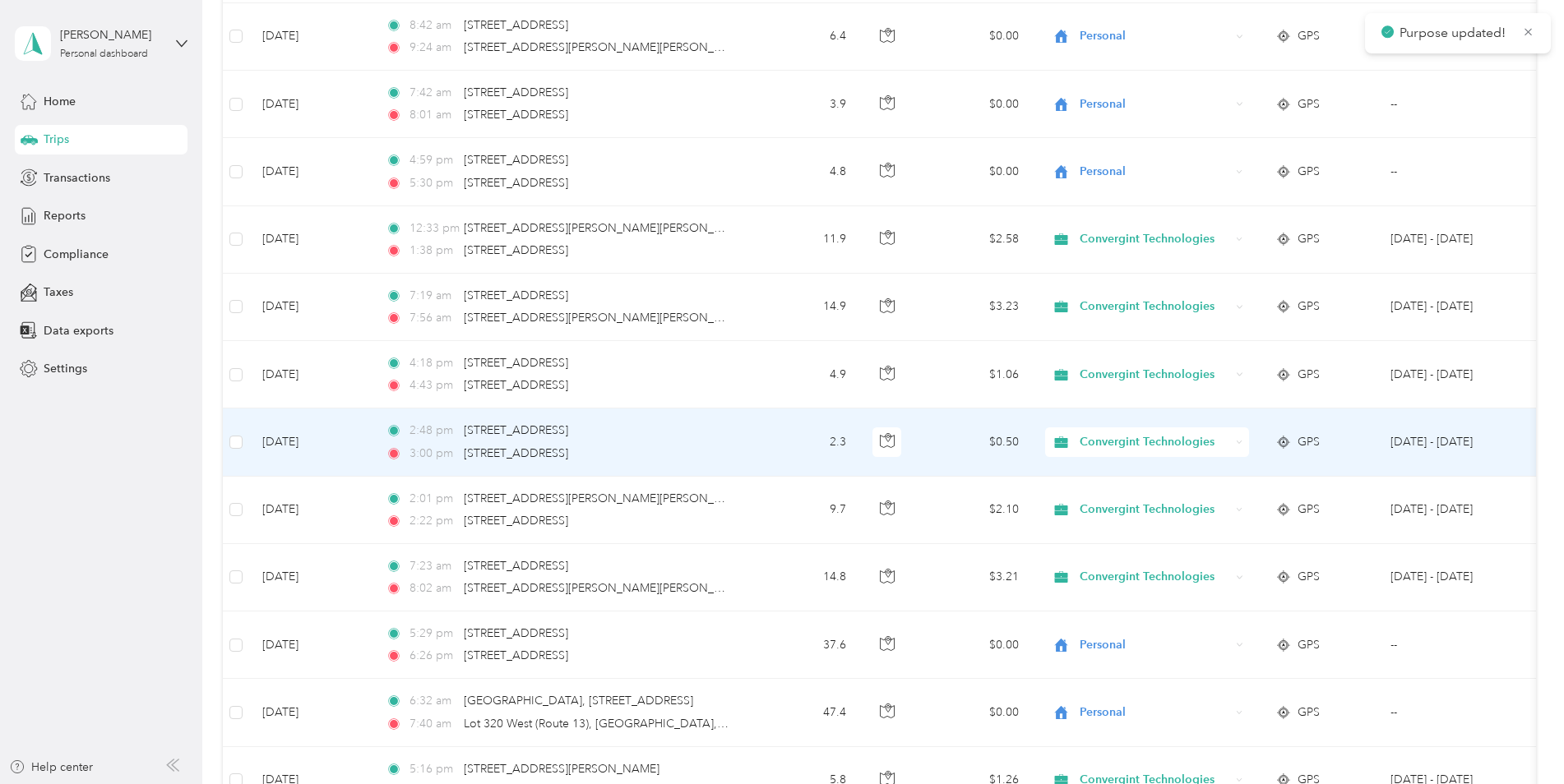
click at [1107, 447] on span "Convergint Technologies" at bounding box center [1154, 442] width 151 height 18
click at [1105, 499] on span "Personal" at bounding box center [1163, 502] width 155 height 17
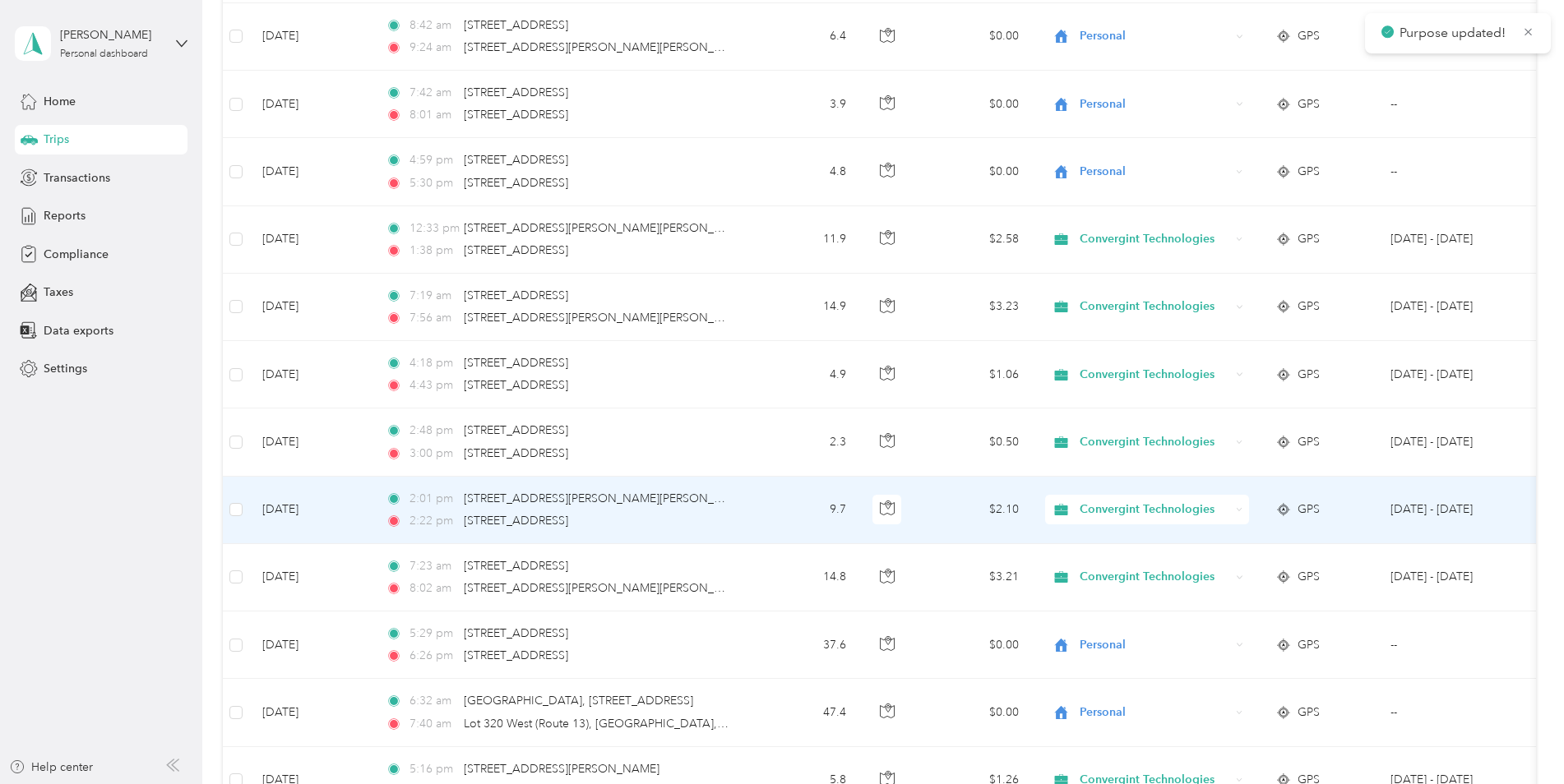
click at [1104, 511] on span "Convergint Technologies" at bounding box center [1154, 510] width 151 height 18
click at [1102, 559] on li "Personal" at bounding box center [1149, 569] width 208 height 29
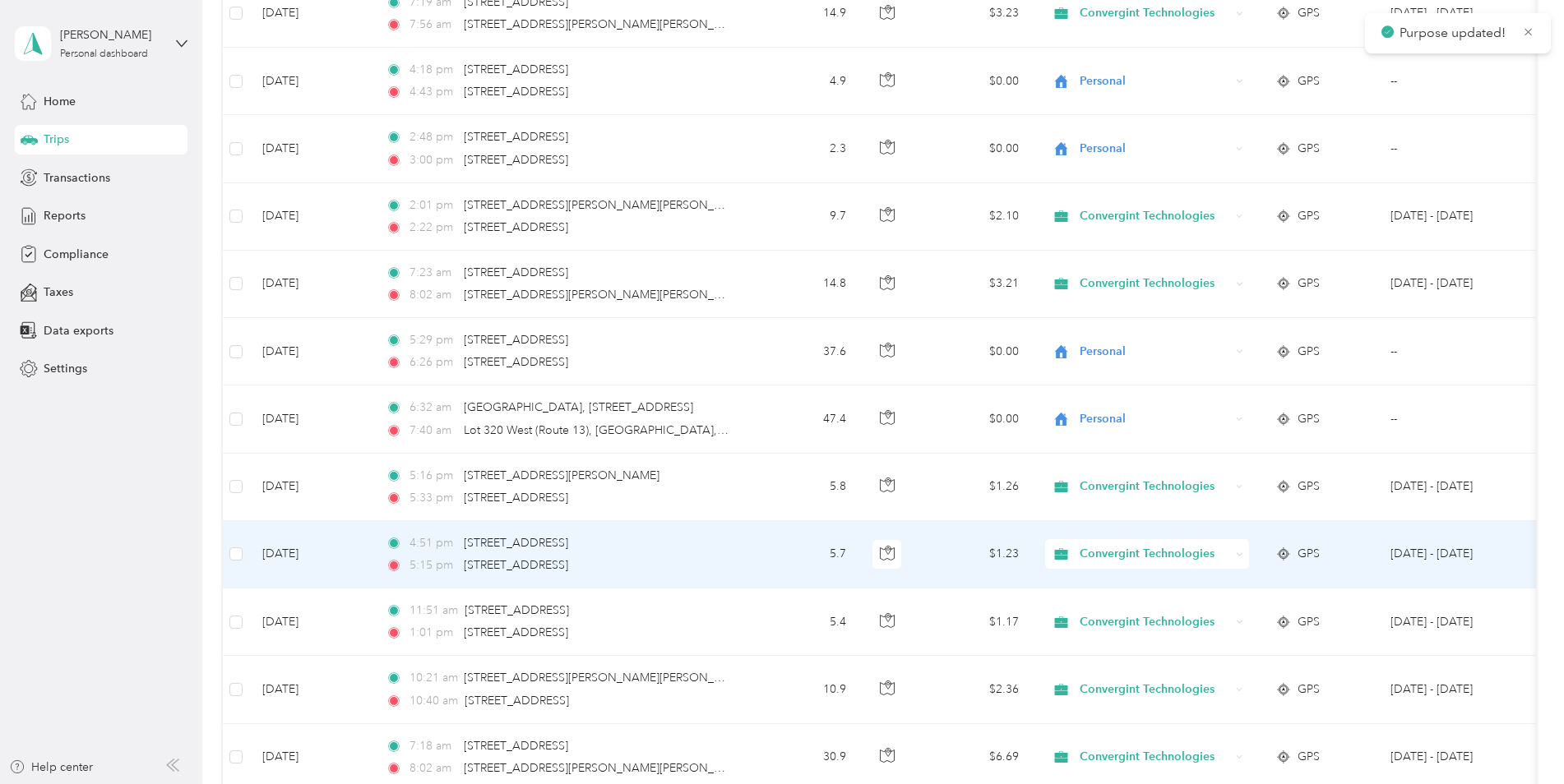
scroll to position [4321, 0]
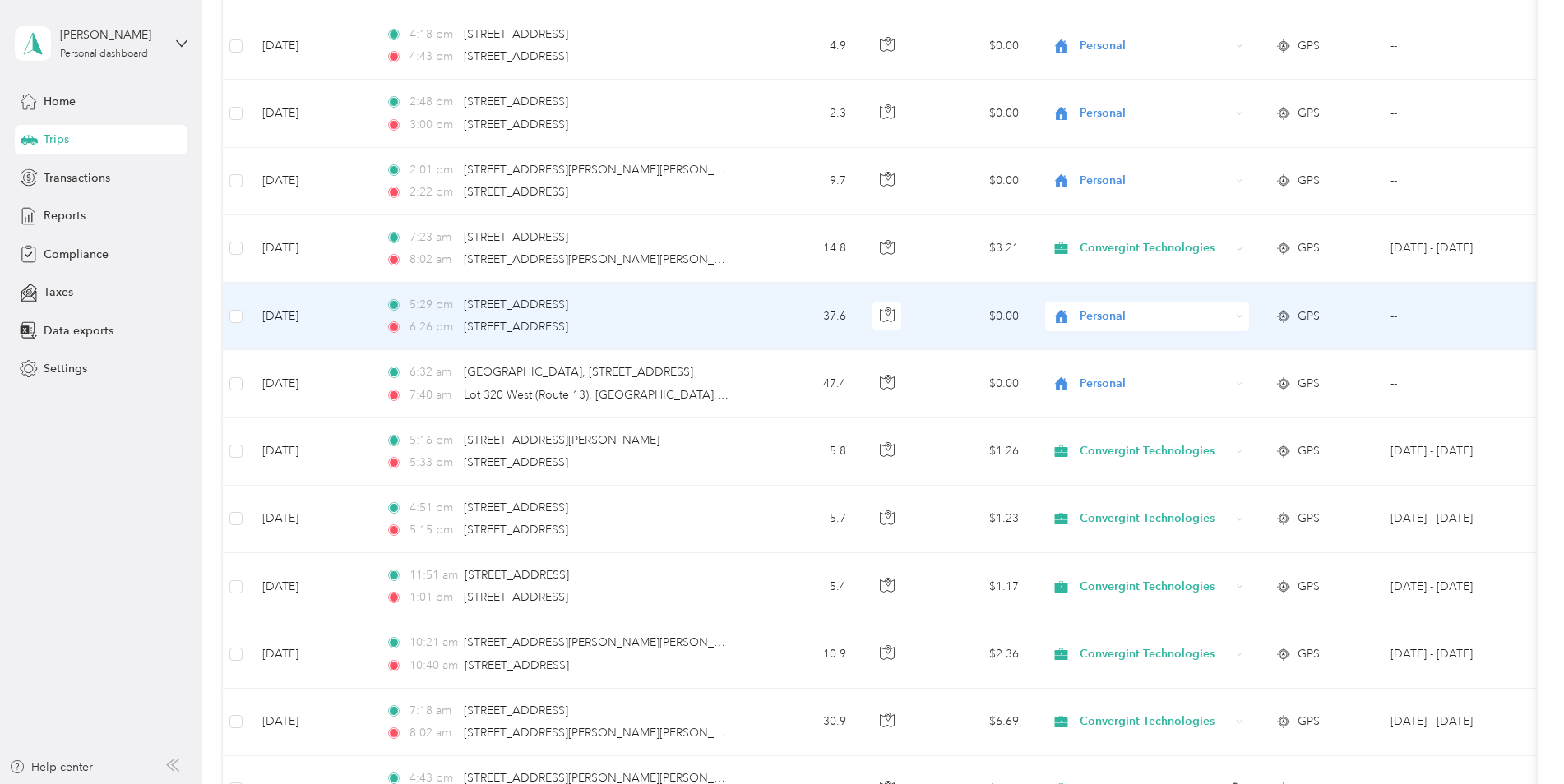
click at [1106, 318] on span "Personal" at bounding box center [1154, 317] width 151 height 18
click at [954, 320] on td "$0.00" at bounding box center [975, 316] width 116 height 68
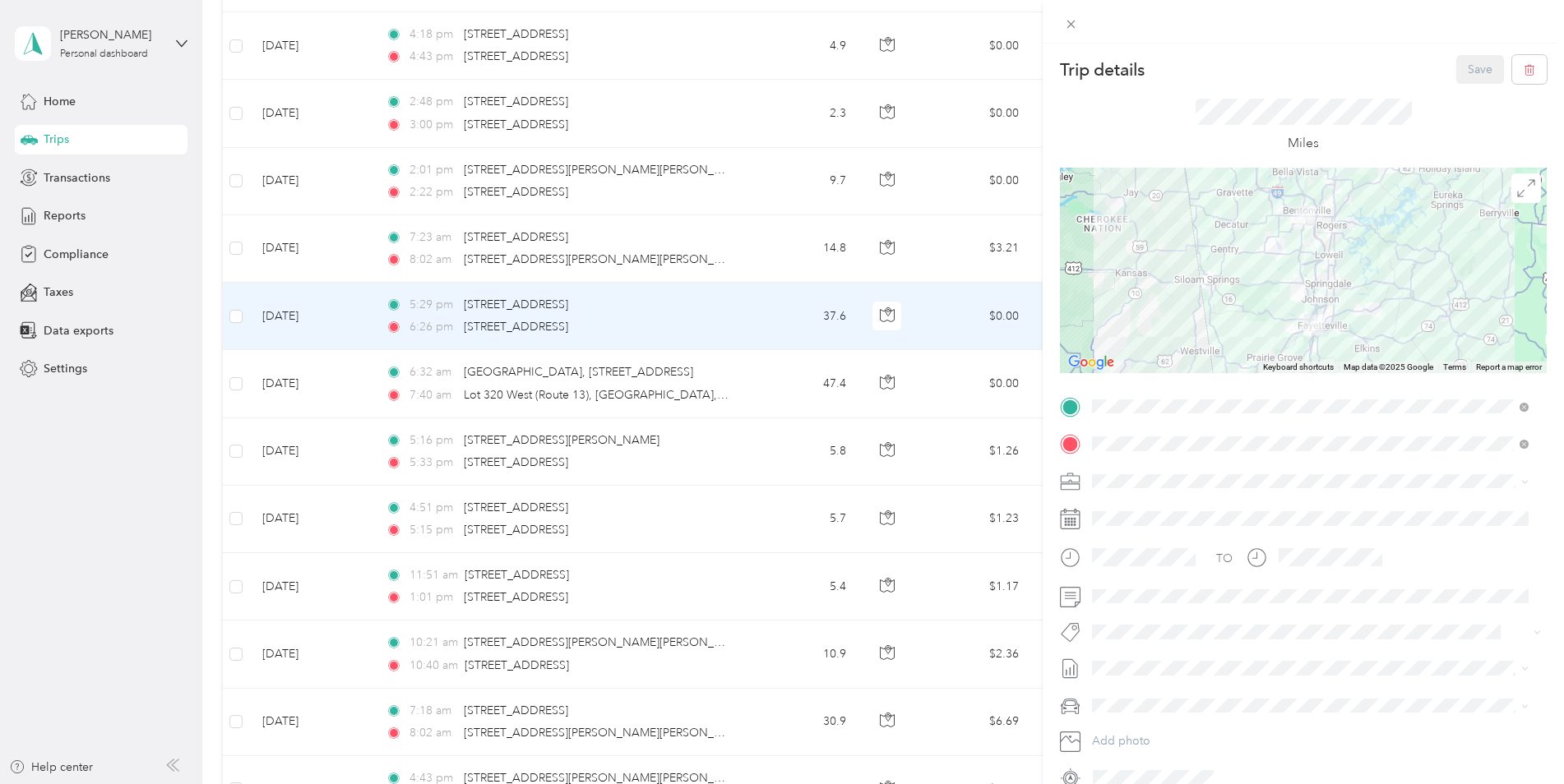
click at [1067, 27] on icon at bounding box center [1070, 23] width 14 height 14
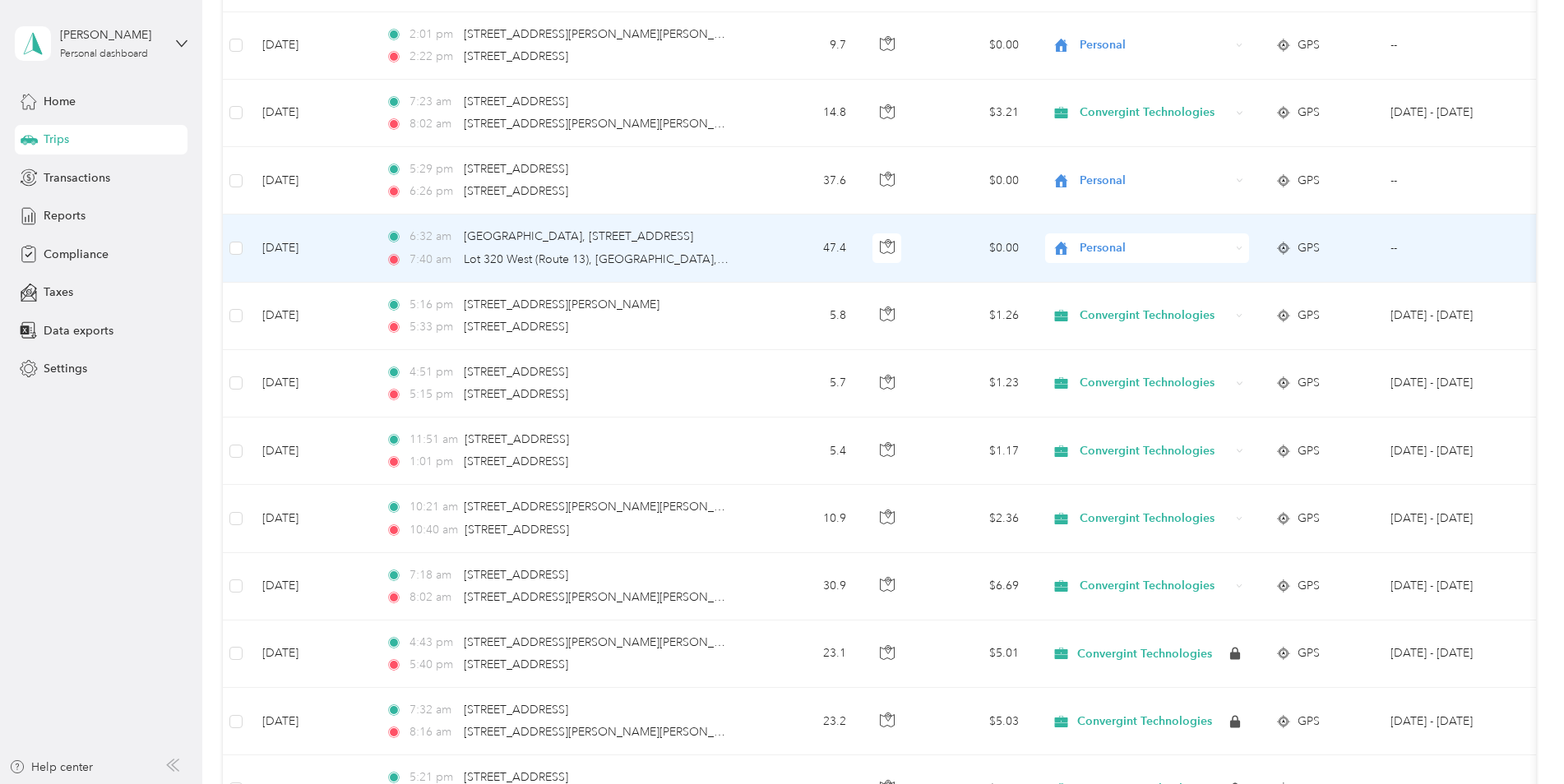
scroll to position [4485, 0]
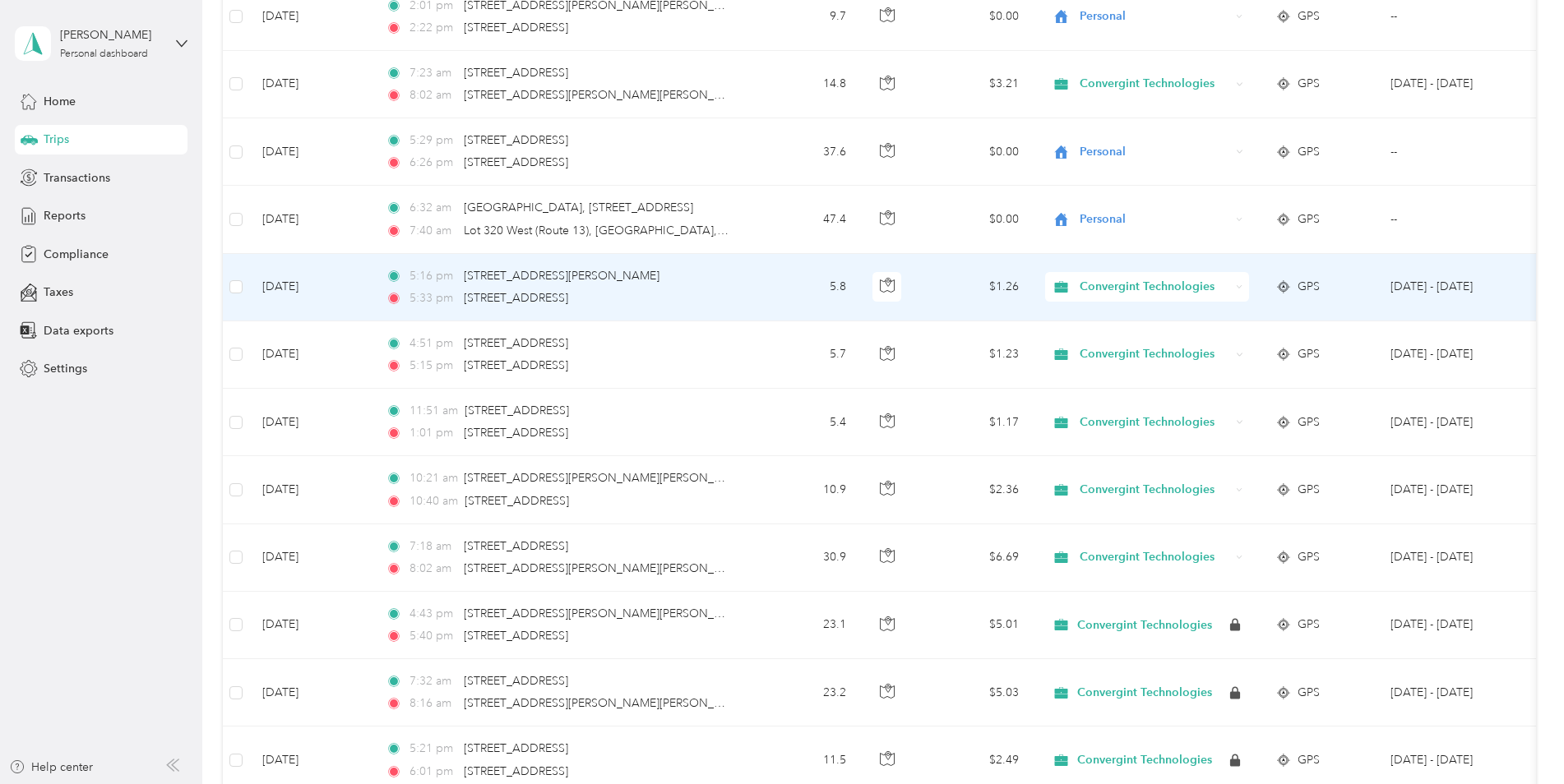
click at [1121, 289] on span "Convergint Technologies" at bounding box center [1154, 287] width 151 height 18
click at [1113, 346] on span "Personal" at bounding box center [1163, 346] width 155 height 17
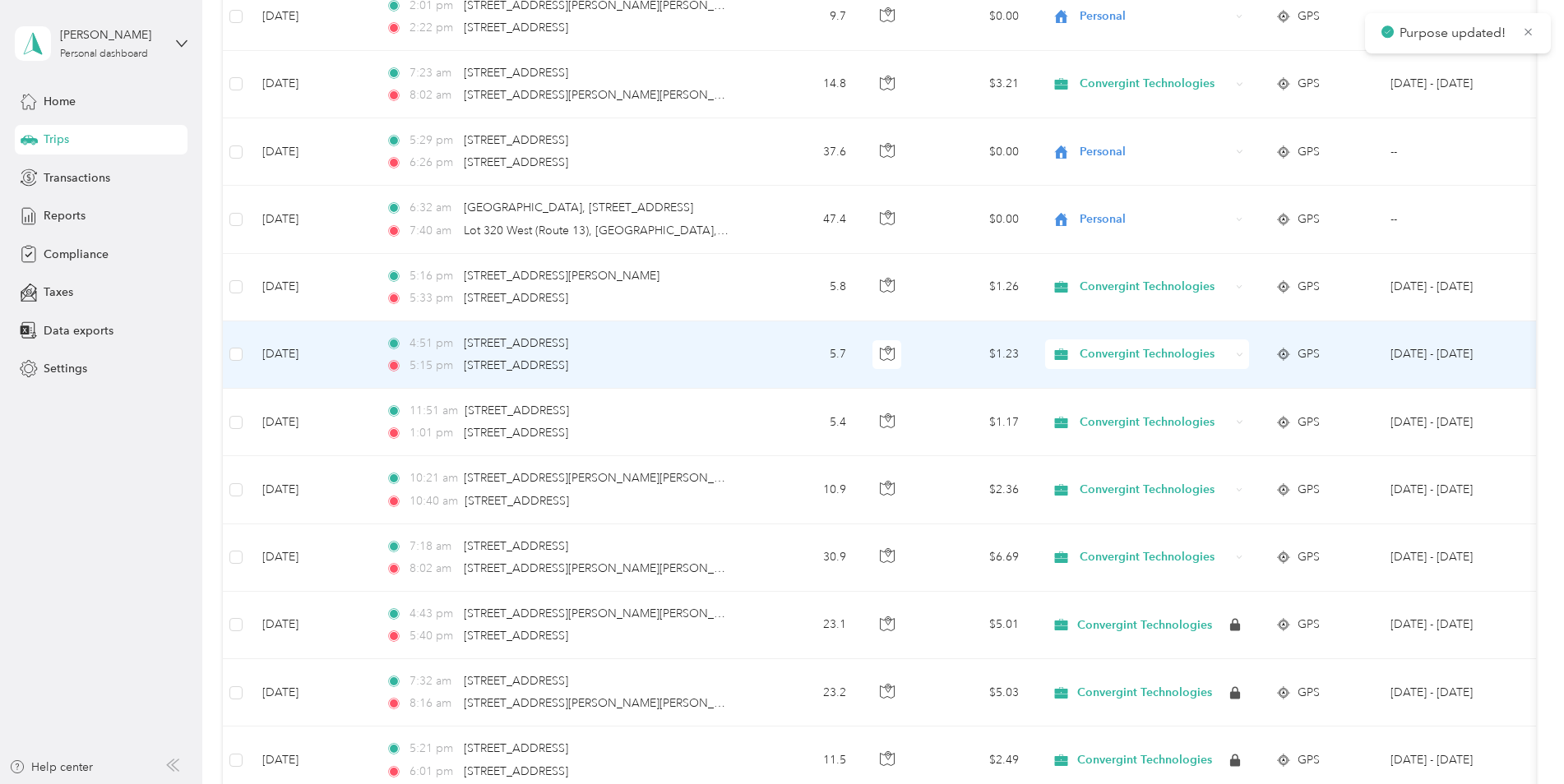
click at [1104, 351] on span "Convergint Technologies" at bounding box center [1154, 355] width 151 height 18
click at [1099, 411] on span "Personal" at bounding box center [1163, 413] width 155 height 17
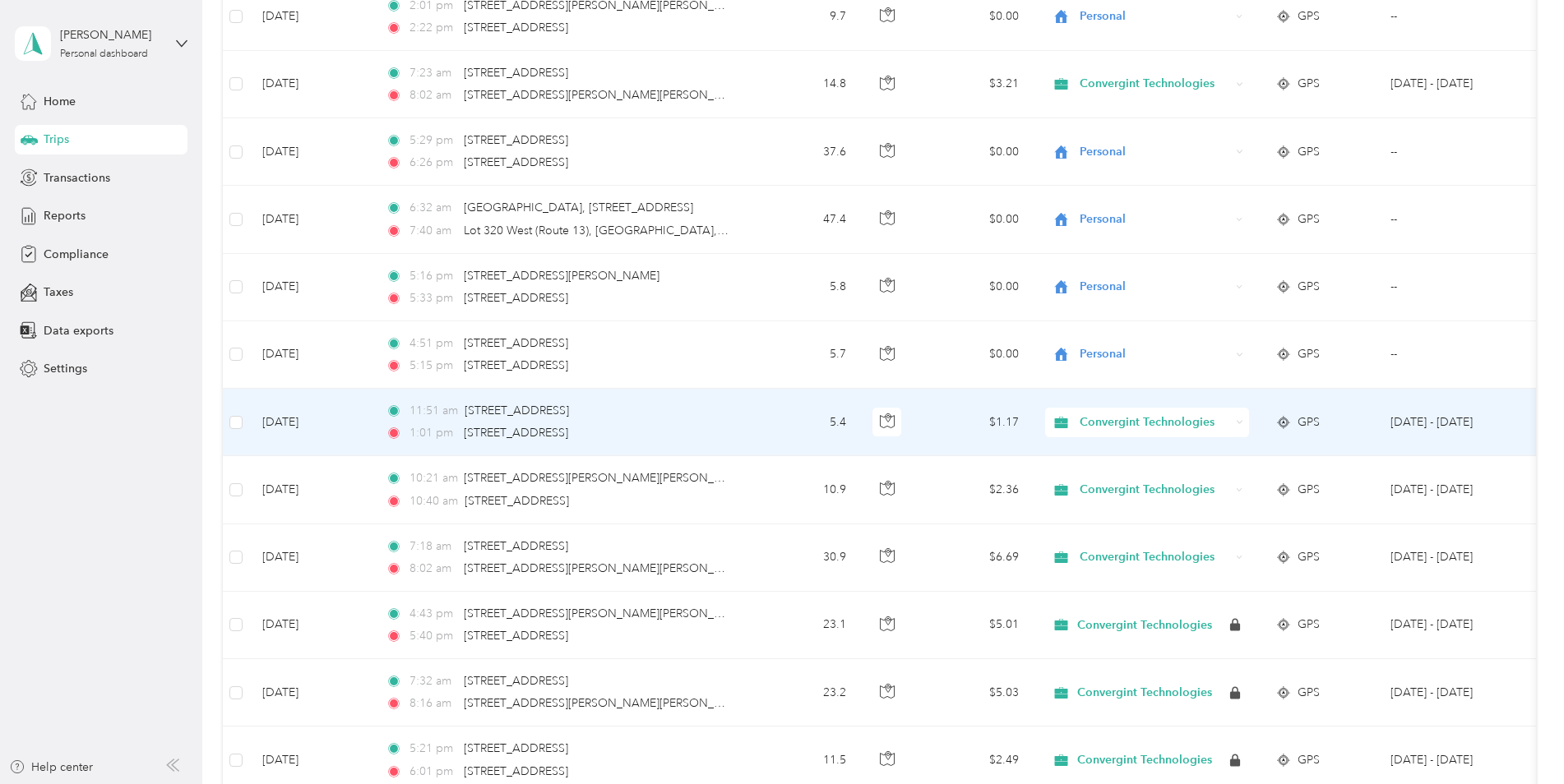
click at [1105, 421] on span "Convergint Technologies" at bounding box center [1154, 422] width 151 height 18
click at [1100, 473] on span "Personal" at bounding box center [1163, 477] width 155 height 17
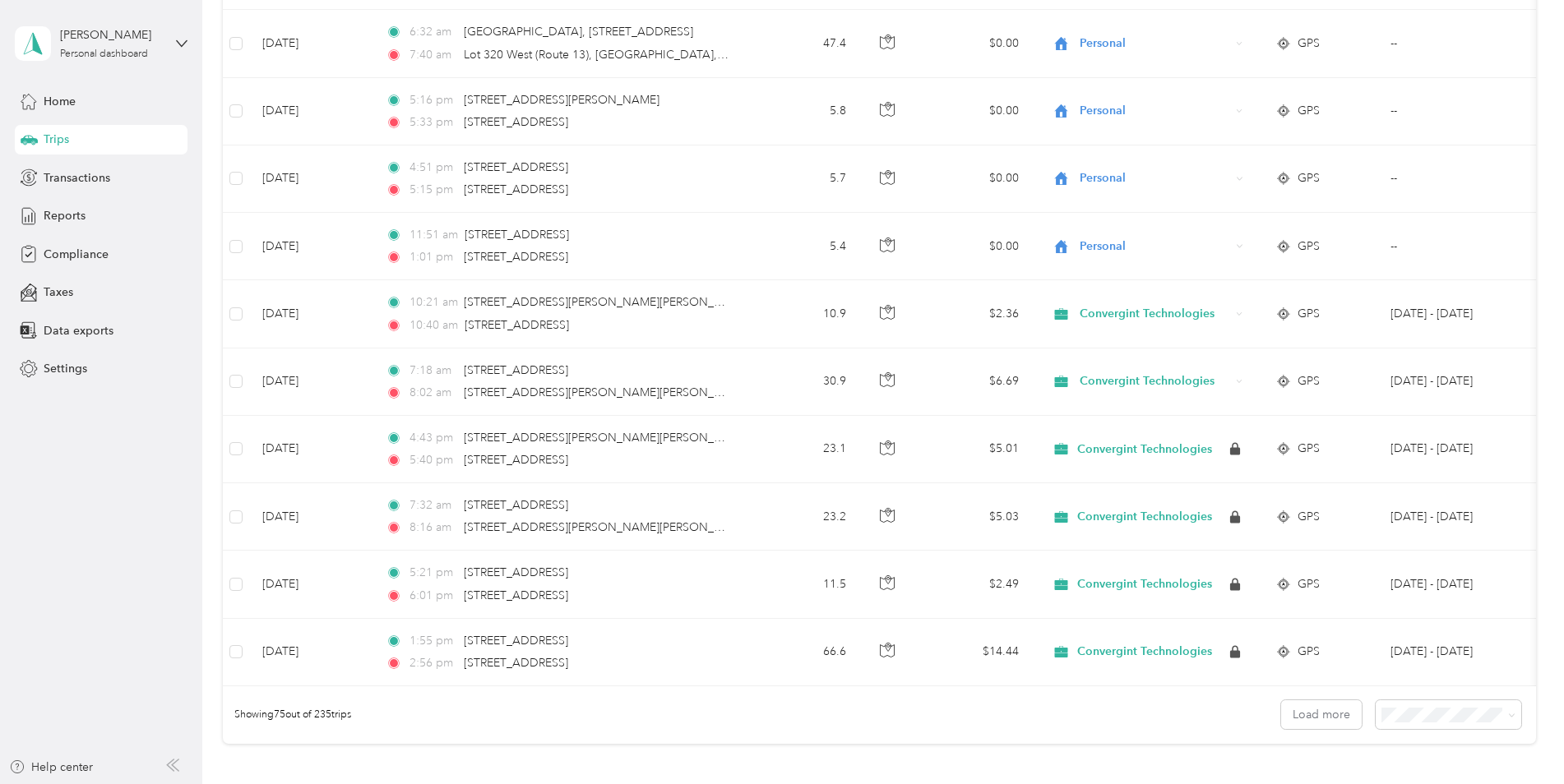
scroll to position [4860, 0]
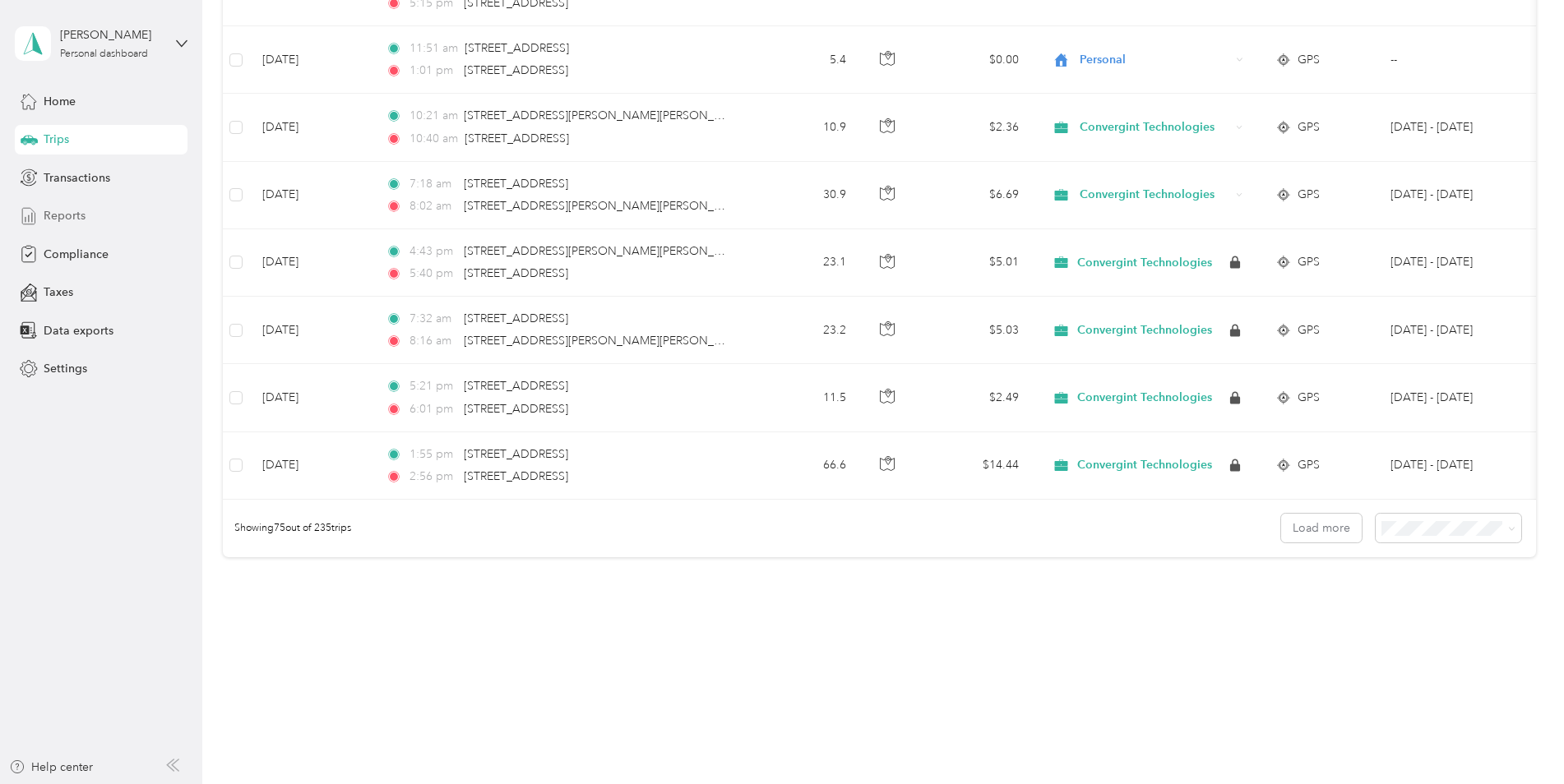
click at [62, 217] on span "Reports" at bounding box center [64, 216] width 42 height 17
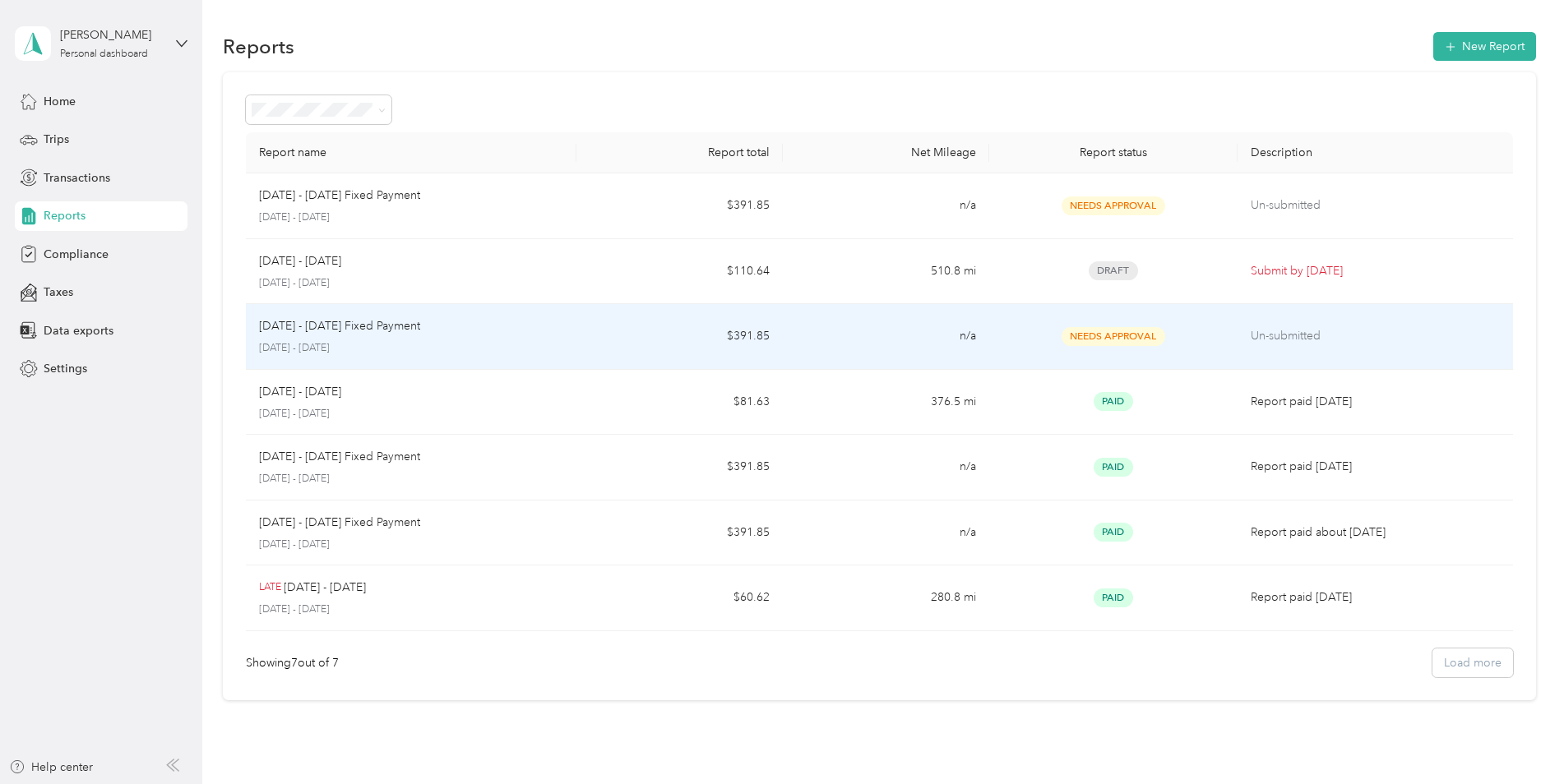
click at [1186, 336] on div "Needs Approval" at bounding box center [1113, 337] width 221 height 19
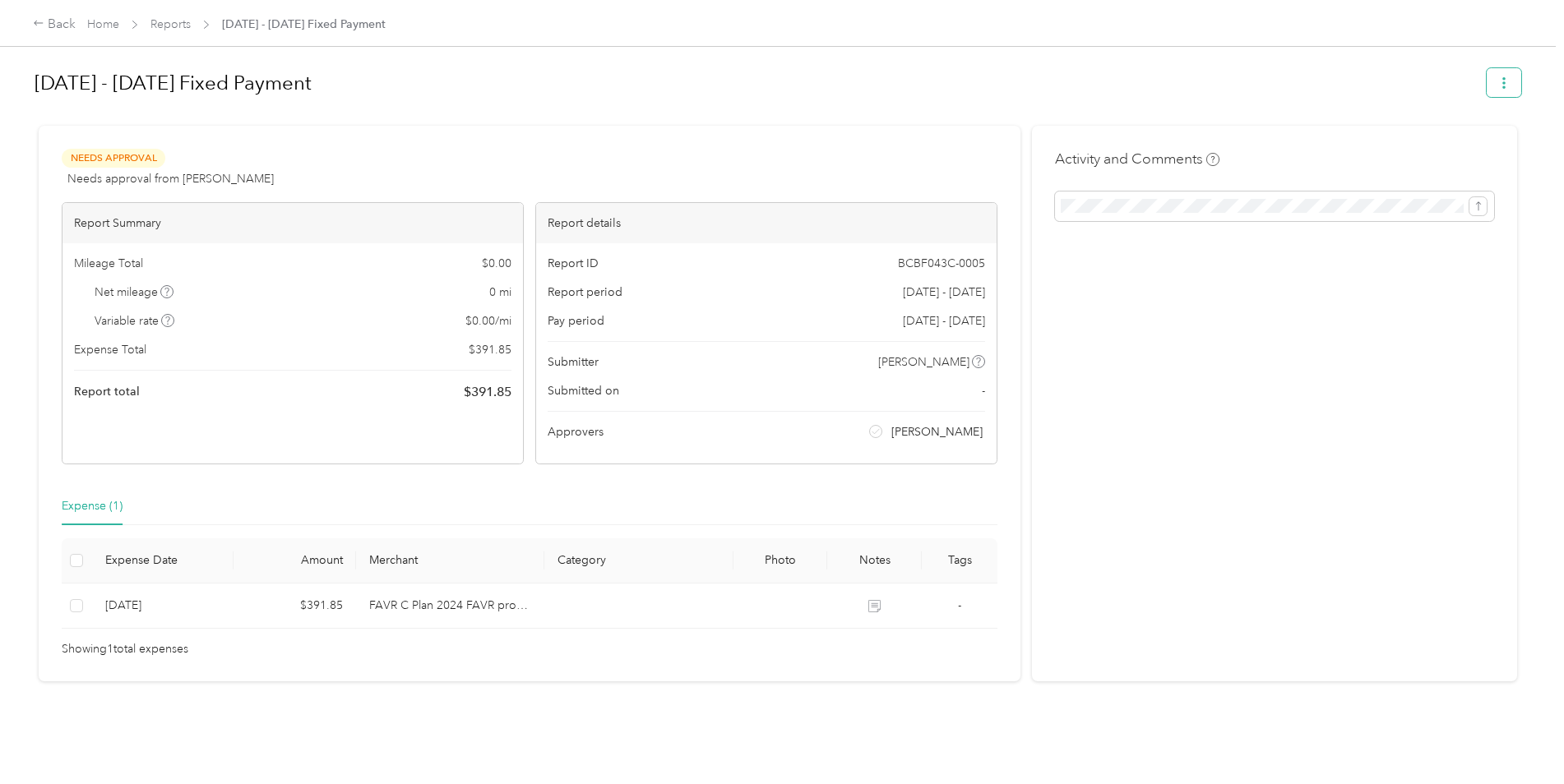
click at [1498, 86] on icon "button" at bounding box center [1504, 83] width 12 height 12
click at [894, 111] on div at bounding box center [777, 118] width 1486 height 17
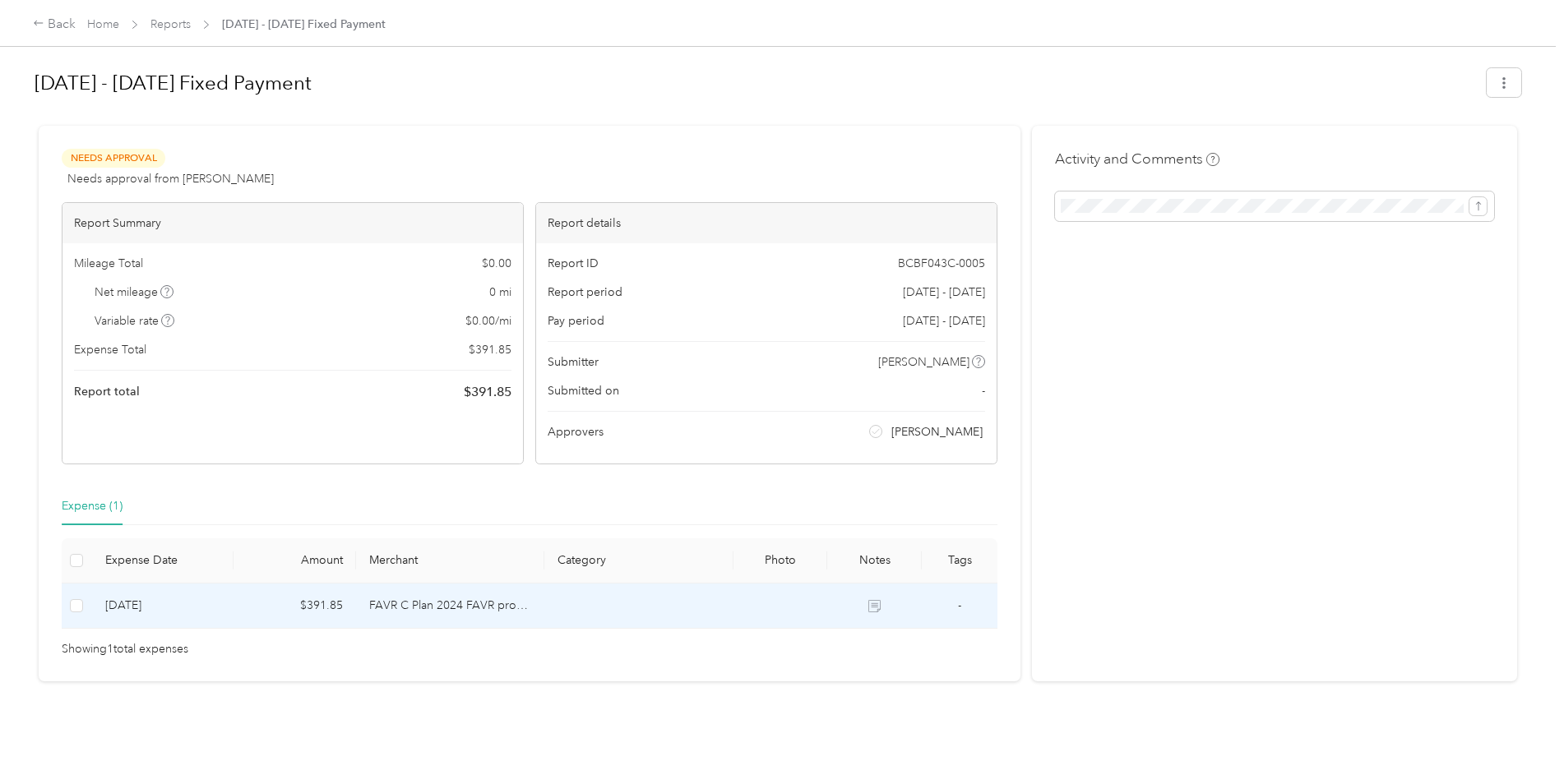
click at [209, 596] on td "[DATE]" at bounding box center [162, 606] width 142 height 45
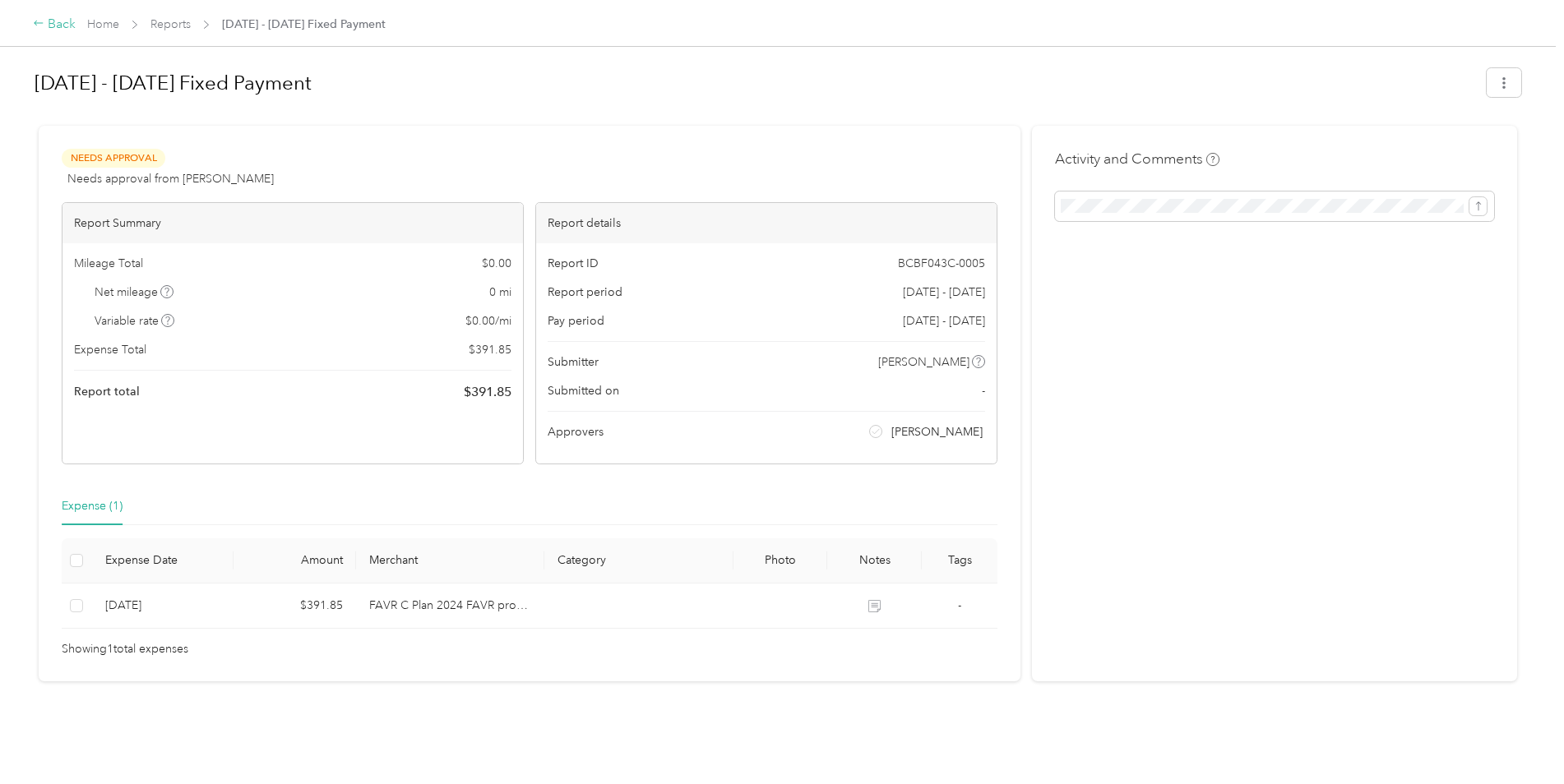
click at [37, 20] on icon at bounding box center [38, 23] width 12 height 12
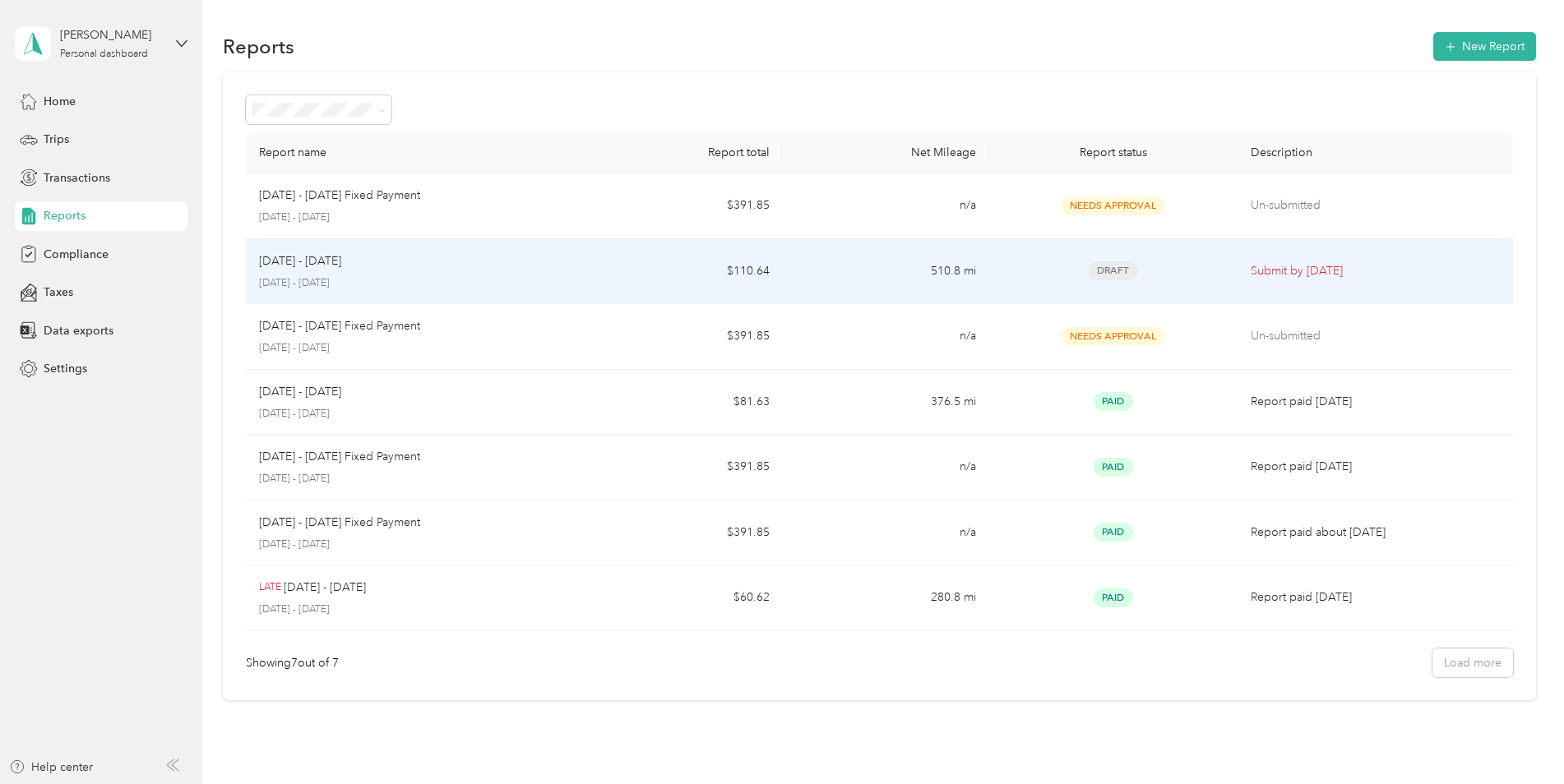
click at [449, 270] on div "[DATE] - [DATE]" at bounding box center [411, 262] width 304 height 18
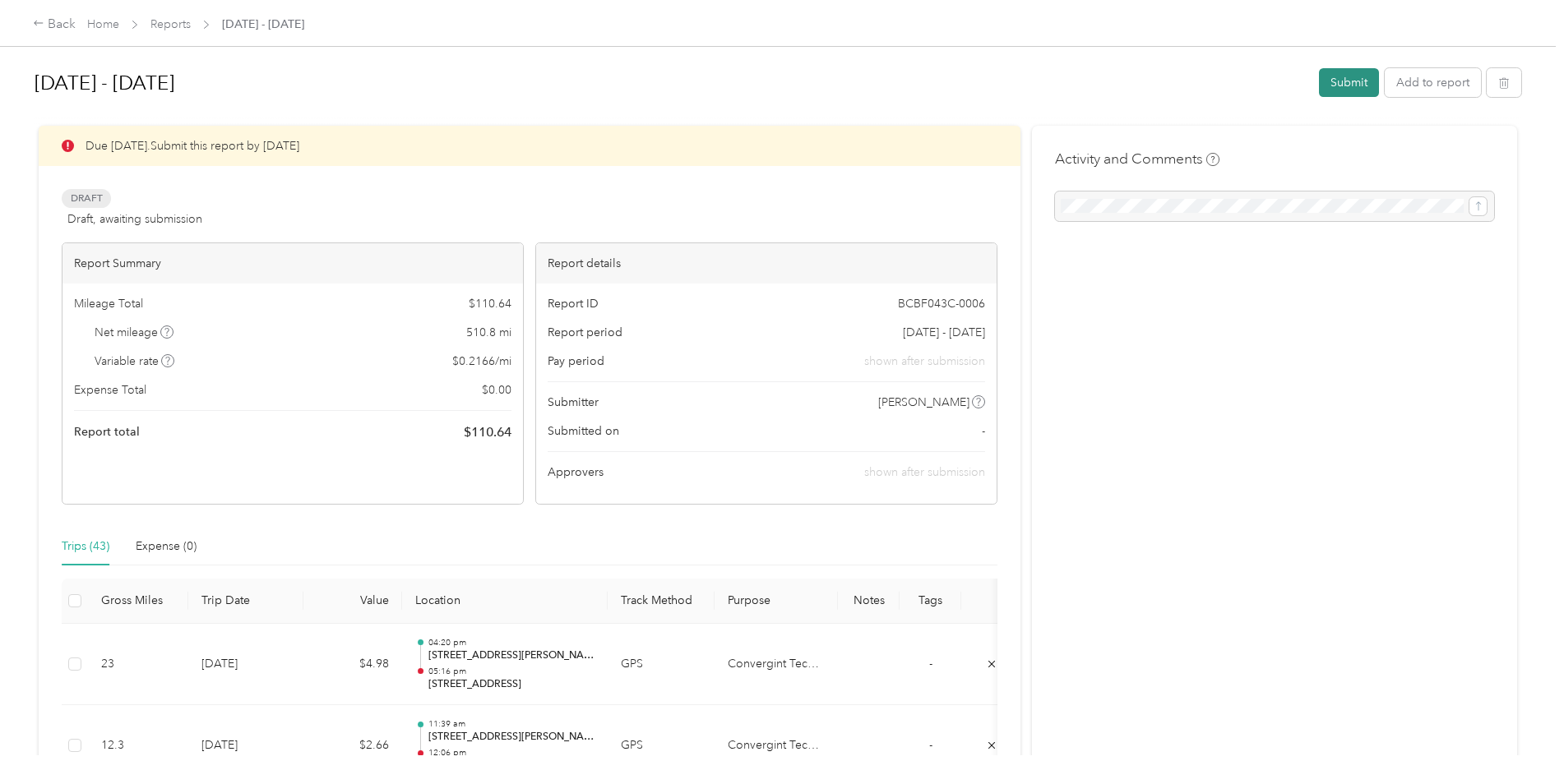
click at [1333, 88] on button "Submit" at bounding box center [1348, 83] width 60 height 29
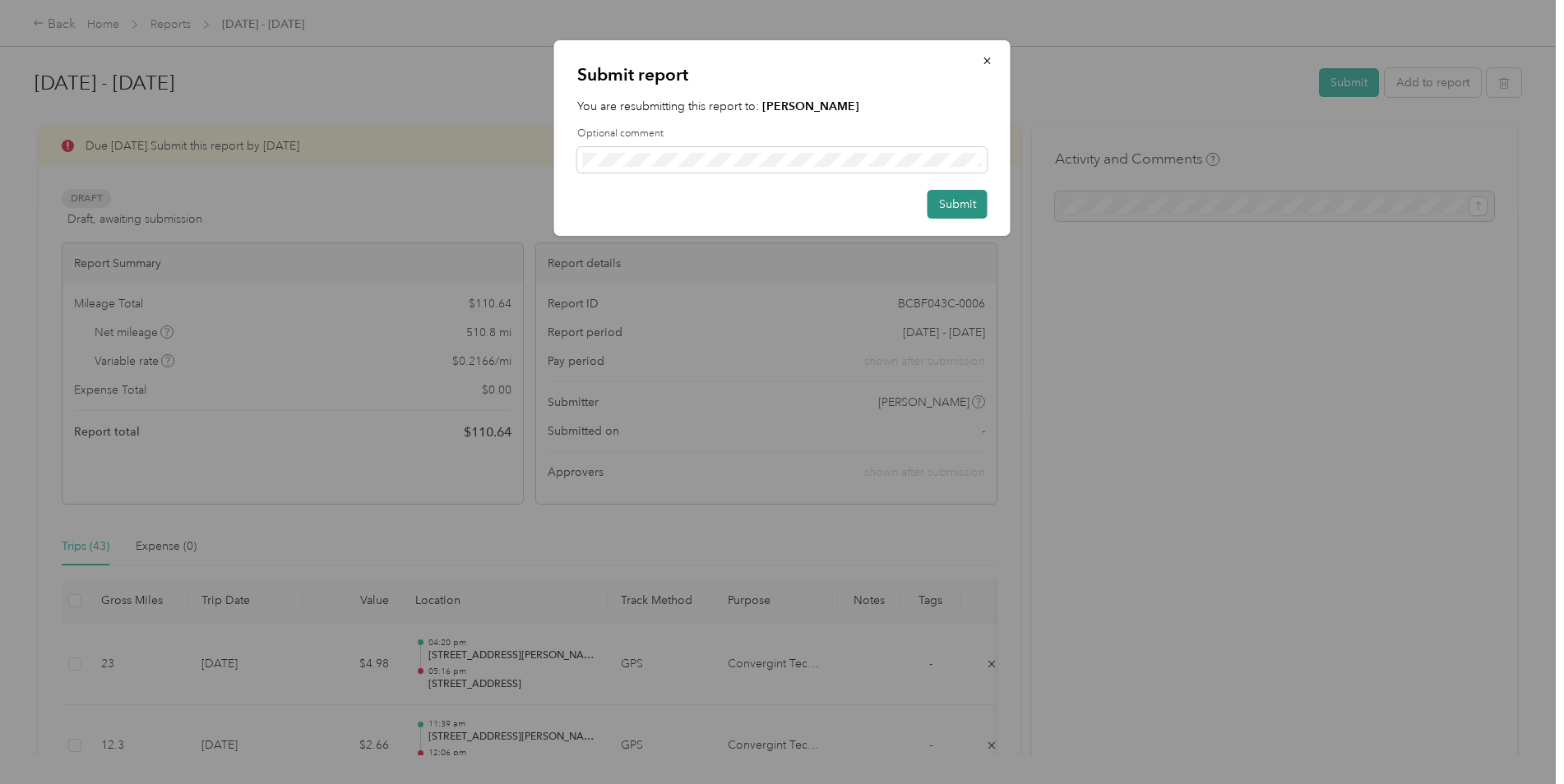
click at [959, 199] on button "Submit" at bounding box center [958, 204] width 60 height 29
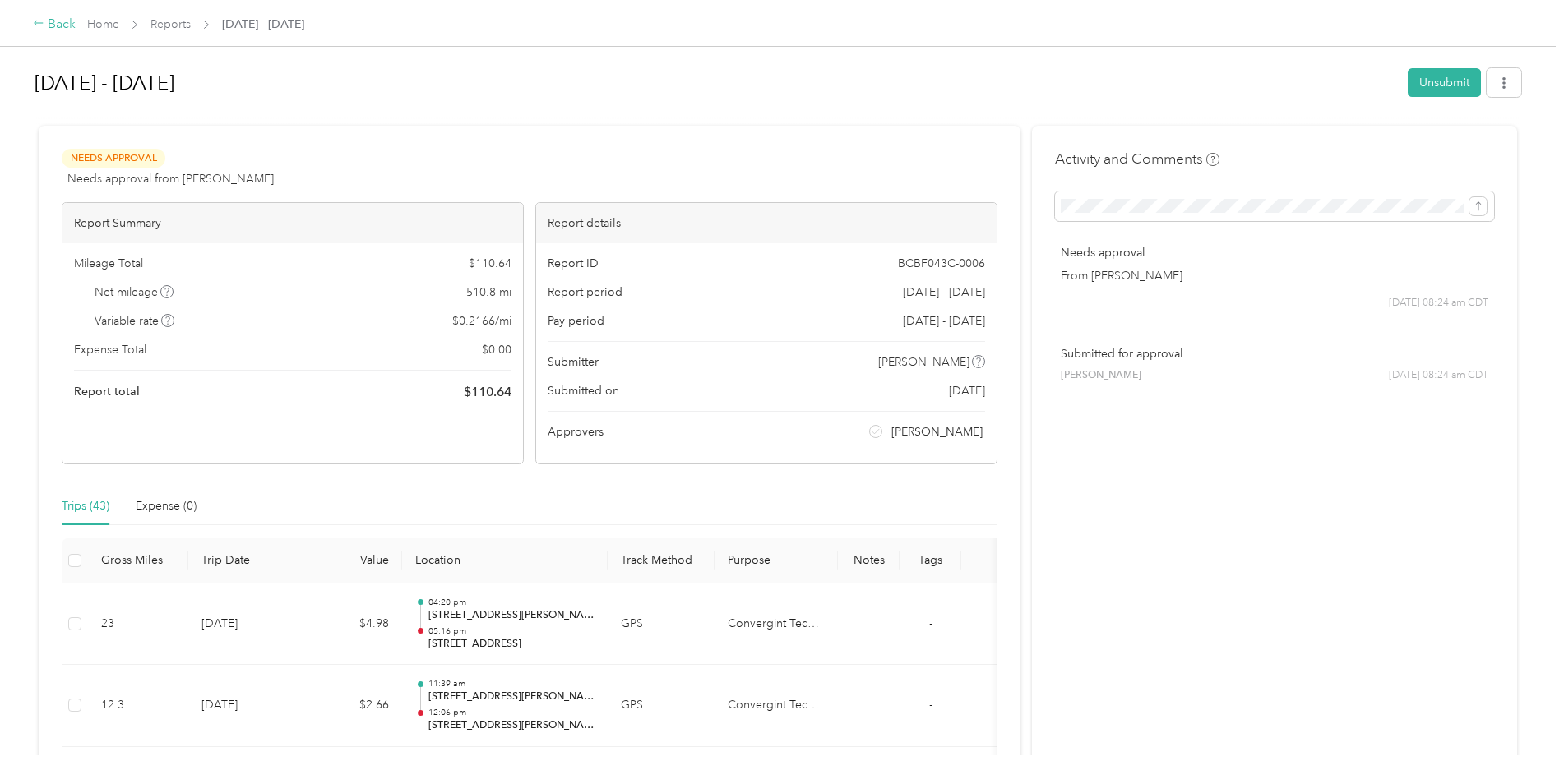
click at [66, 31] on div "Back" at bounding box center [53, 24] width 42 height 20
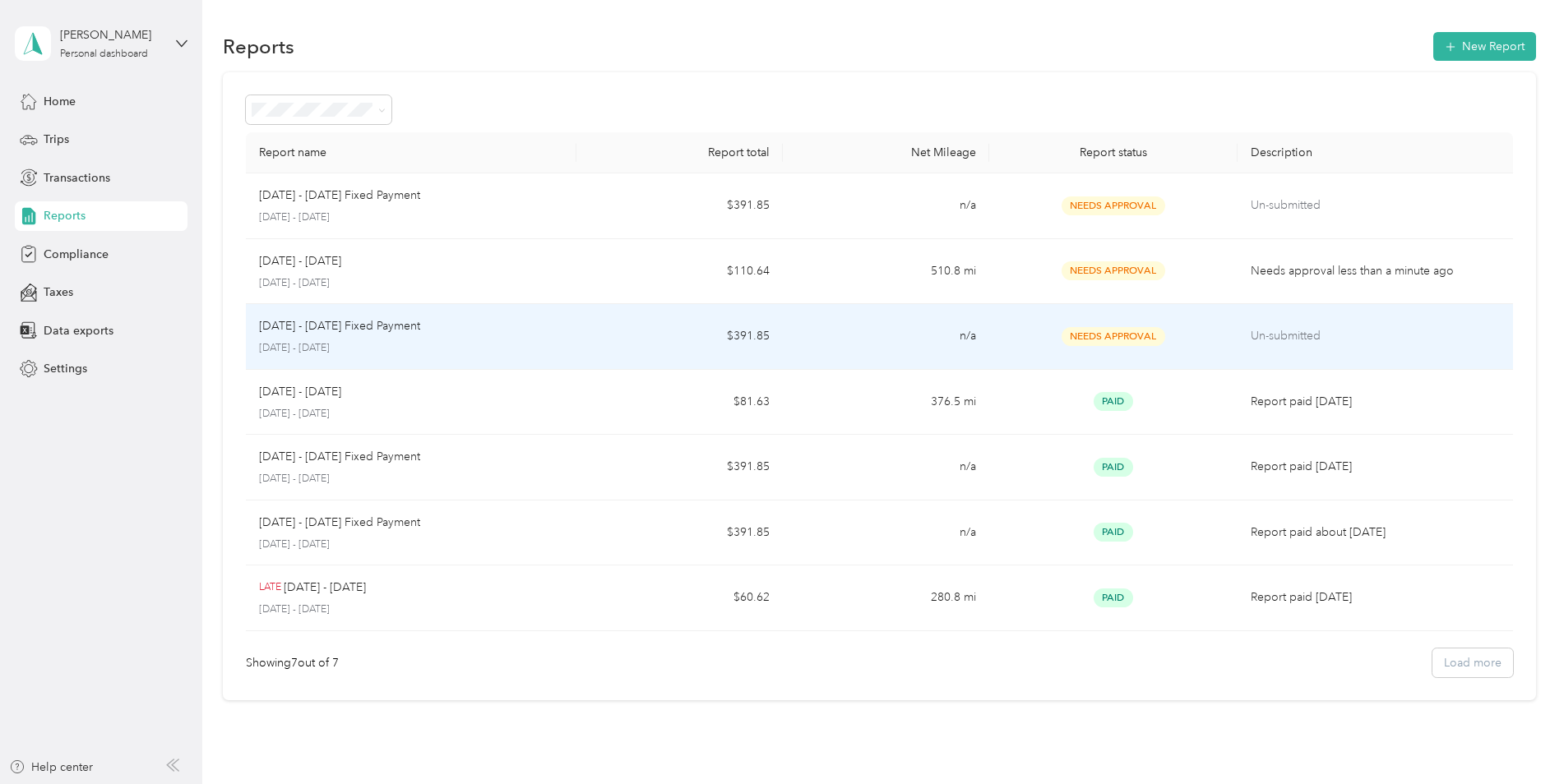
click at [884, 327] on td "n/a" at bounding box center [885, 337] width 207 height 66
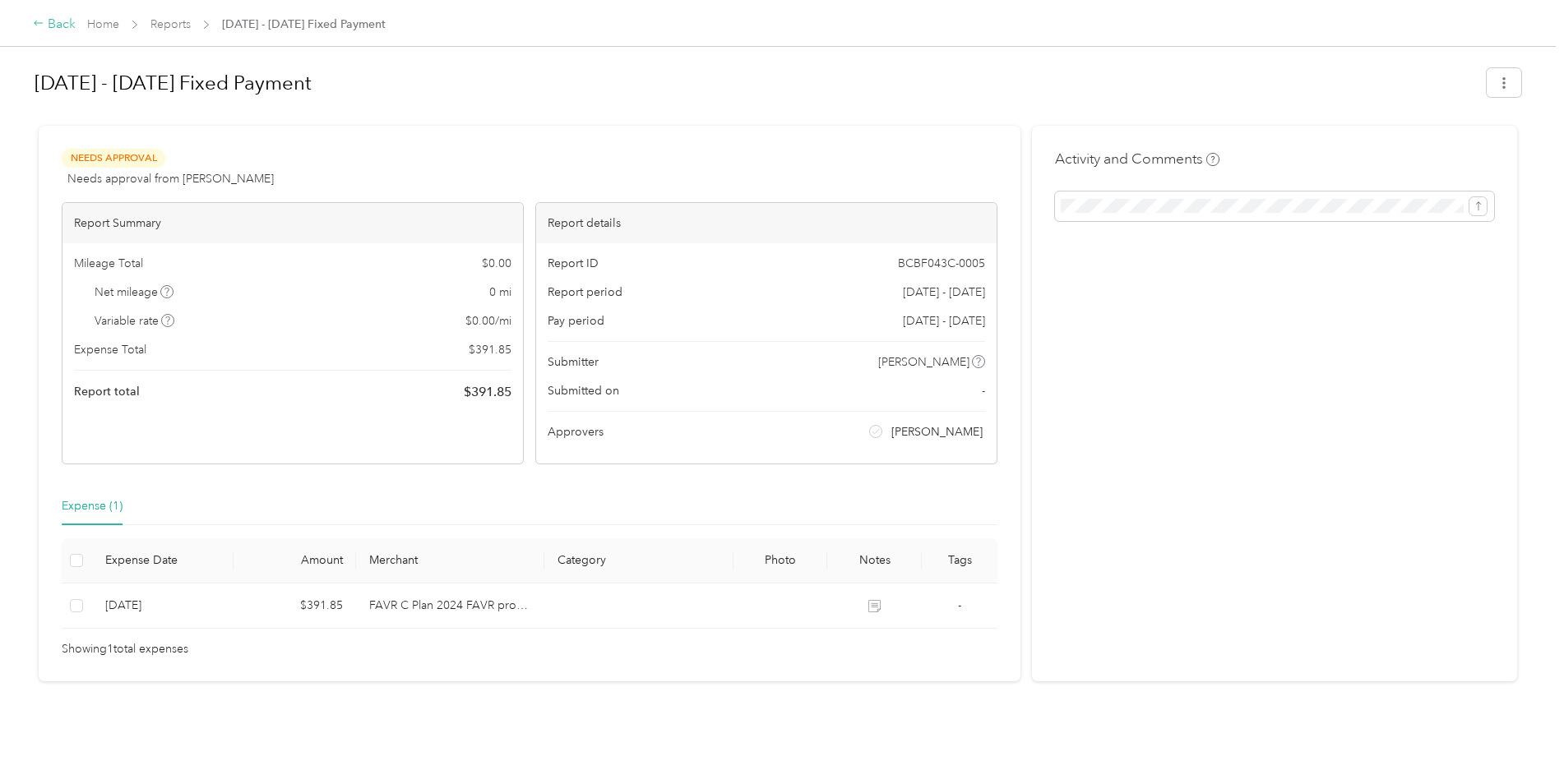
click at [46, 26] on div "Back" at bounding box center [53, 24] width 42 height 20
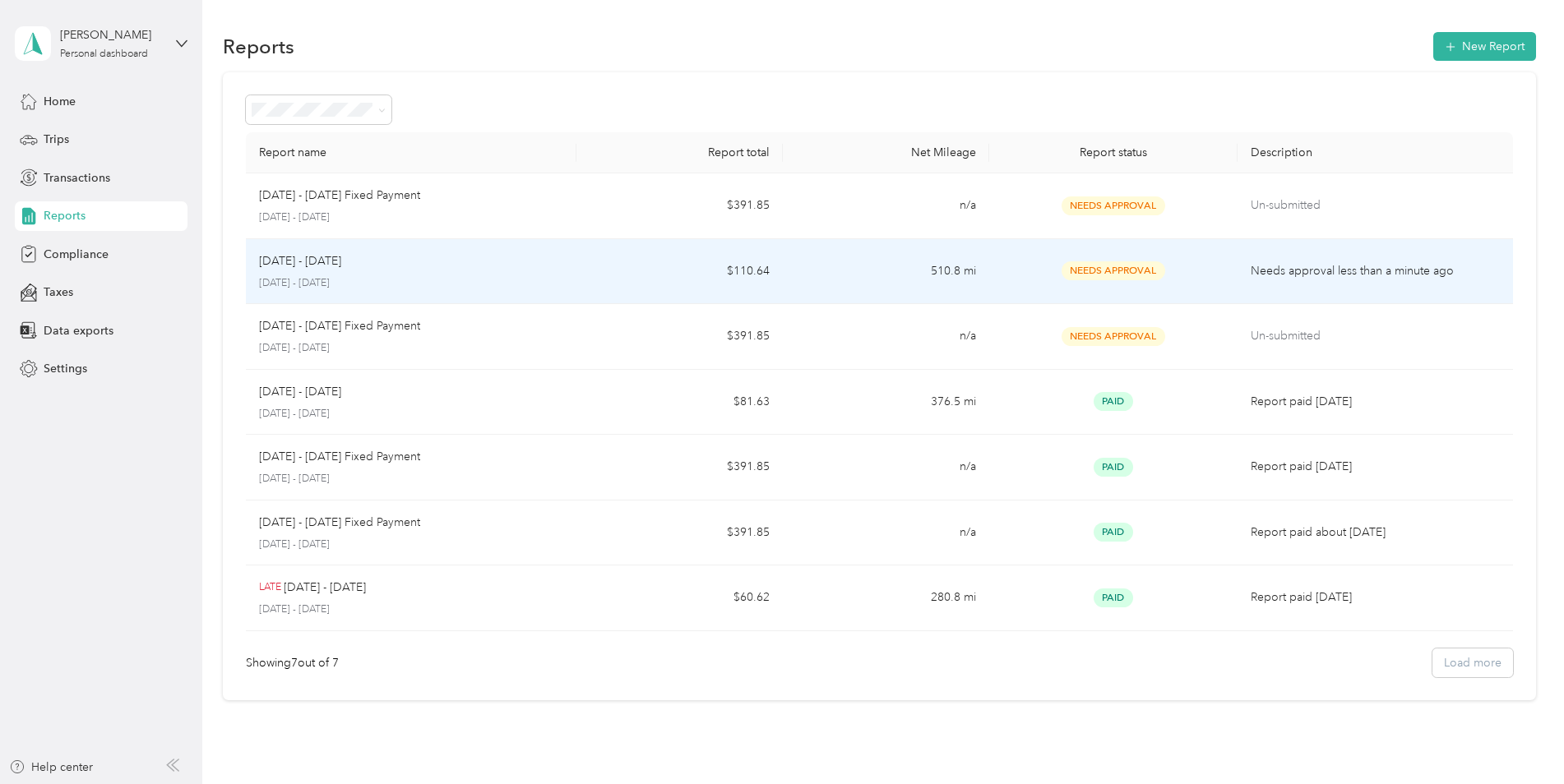
click at [834, 275] on td "510.8 mi" at bounding box center [885, 272] width 207 height 66
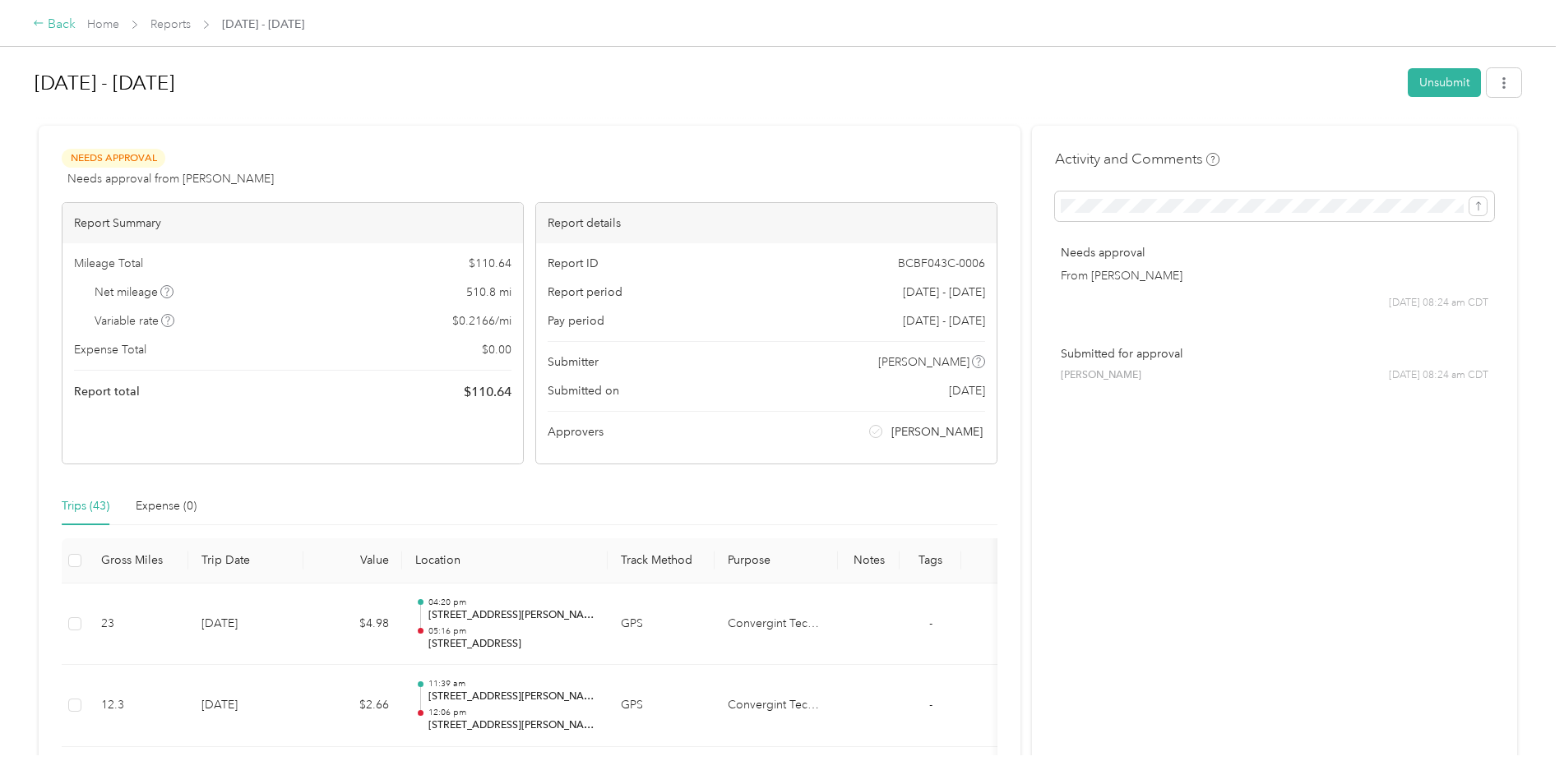
click at [49, 25] on div "Back" at bounding box center [53, 24] width 42 height 20
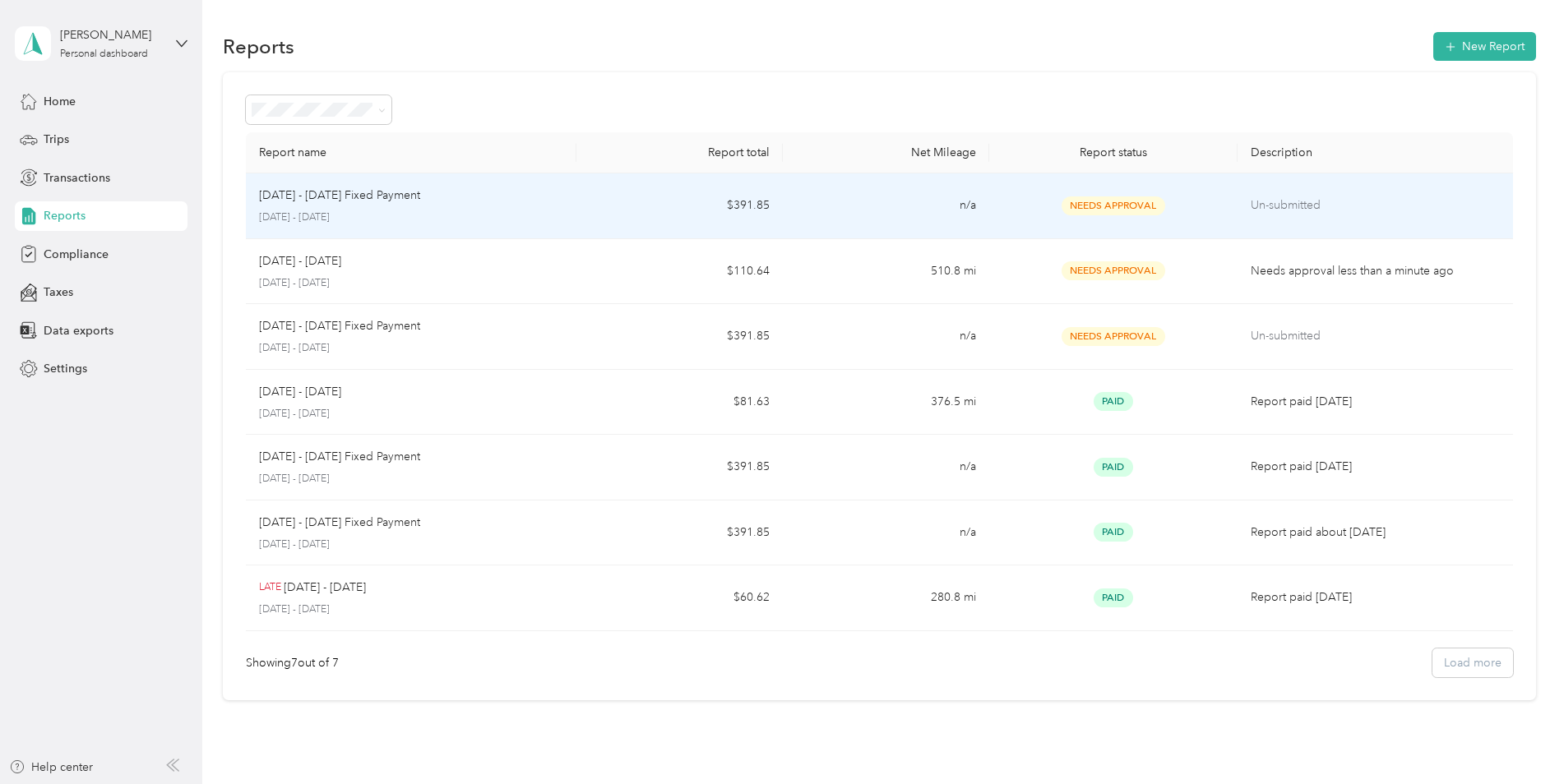
click at [846, 208] on td "n/a" at bounding box center [885, 206] width 207 height 66
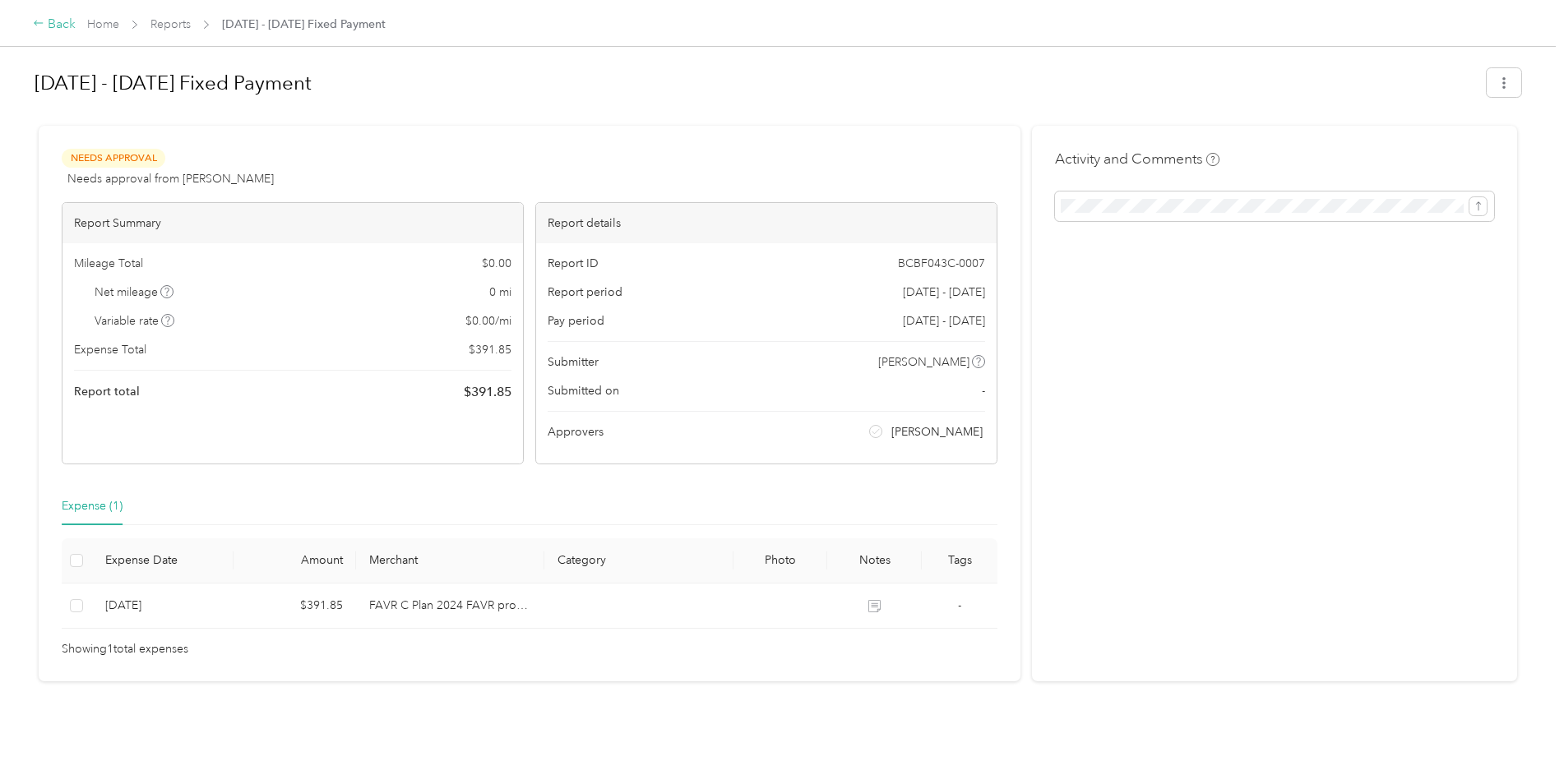
click at [47, 25] on div "Back" at bounding box center [53, 24] width 42 height 20
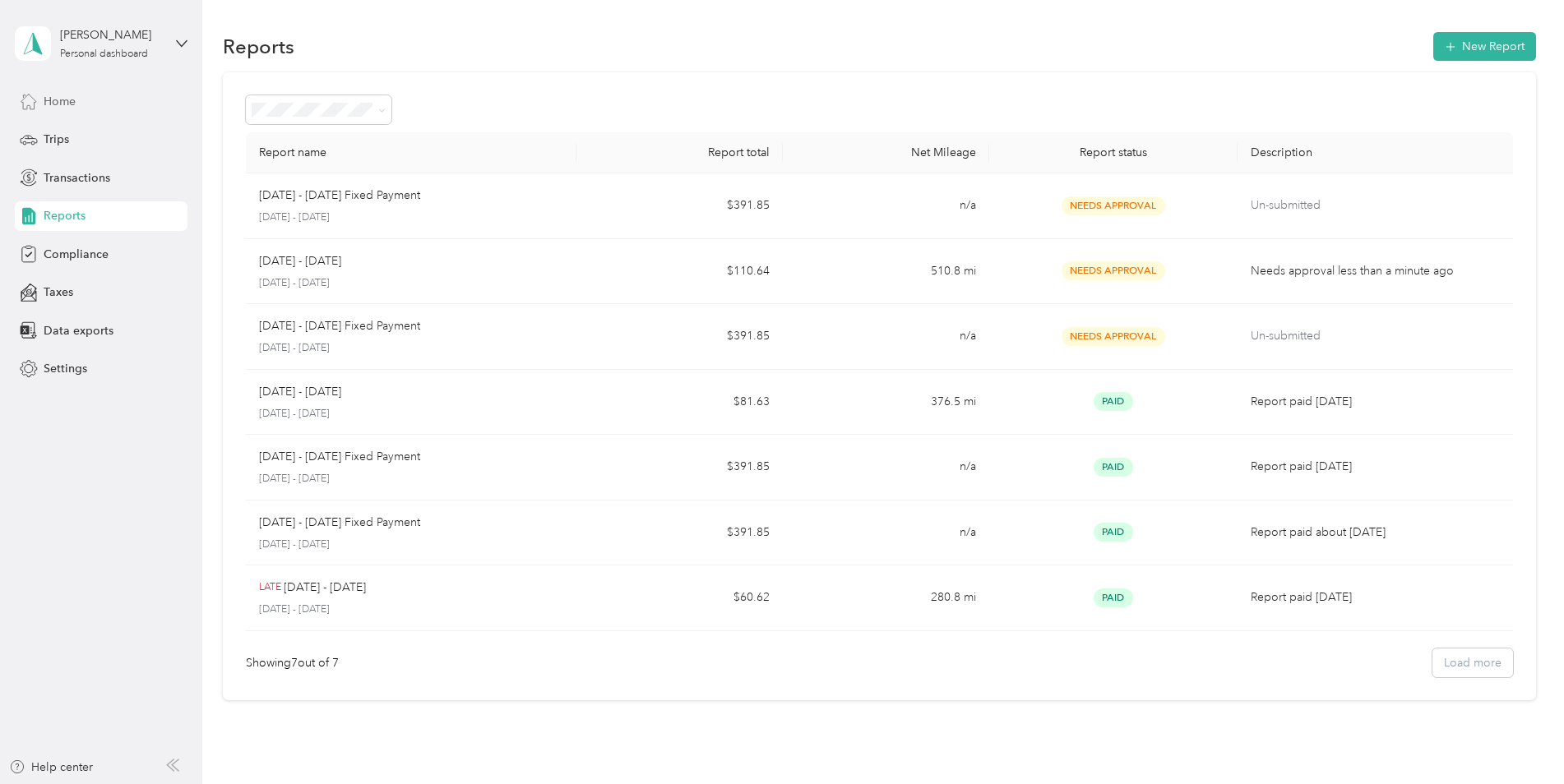
click at [58, 97] on span "Home" at bounding box center [60, 101] width 32 height 17
